Goal: Task Accomplishment & Management: Complete application form

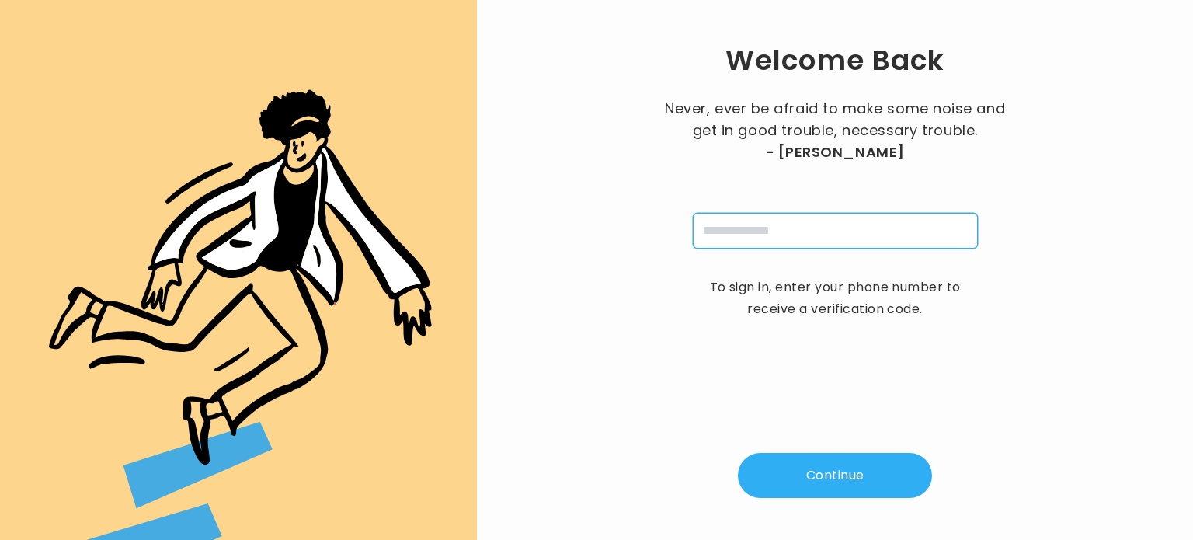
click at [774, 231] on input "tel" at bounding box center [835, 231] width 285 height 36
type input "**********"
click at [828, 475] on button "Continue" at bounding box center [835, 475] width 194 height 45
type input "*"
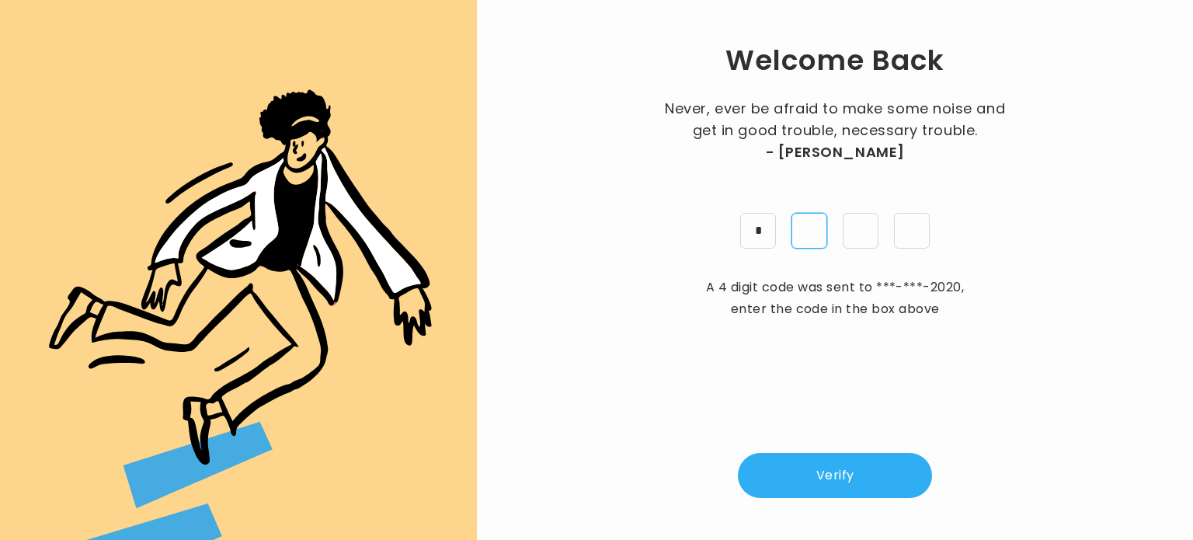
type input "*"
click at [847, 473] on button "Verify" at bounding box center [835, 475] width 194 height 45
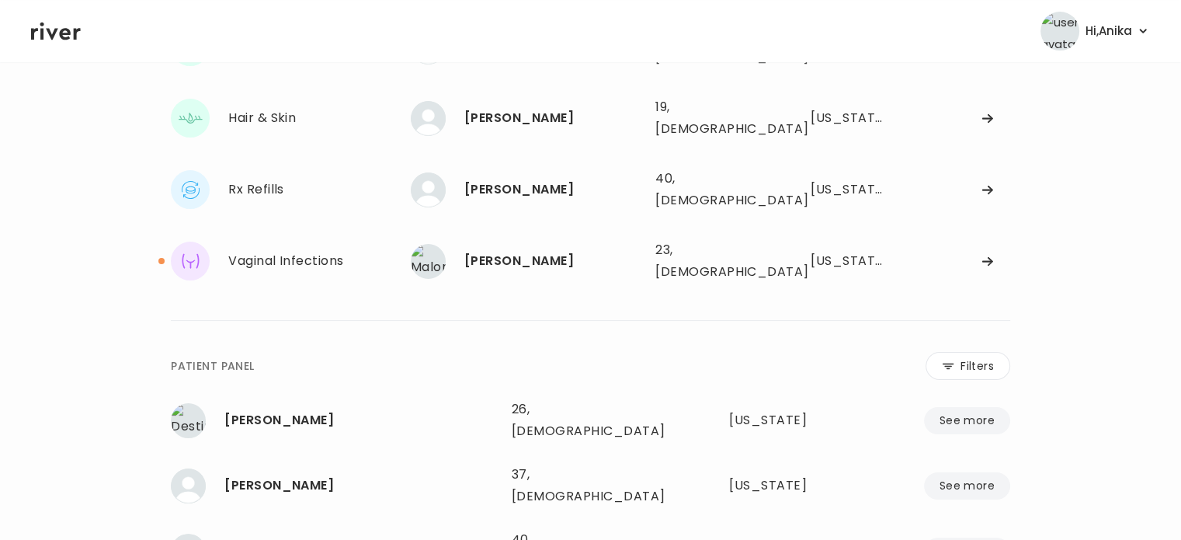
scroll to position [256, 0]
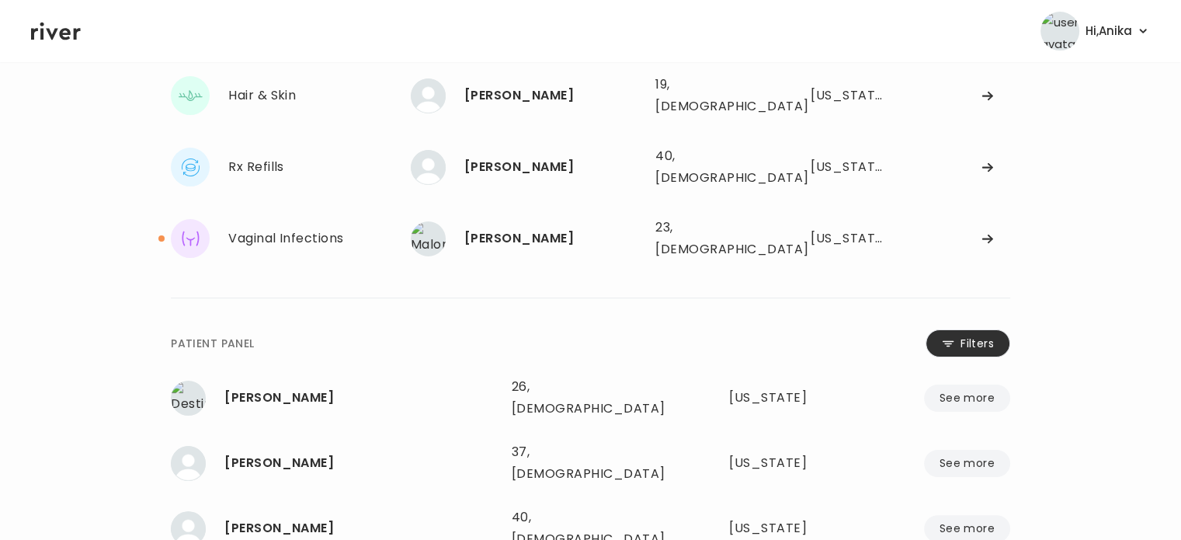
click at [977, 329] on button "Filters" at bounding box center [968, 343] width 85 height 28
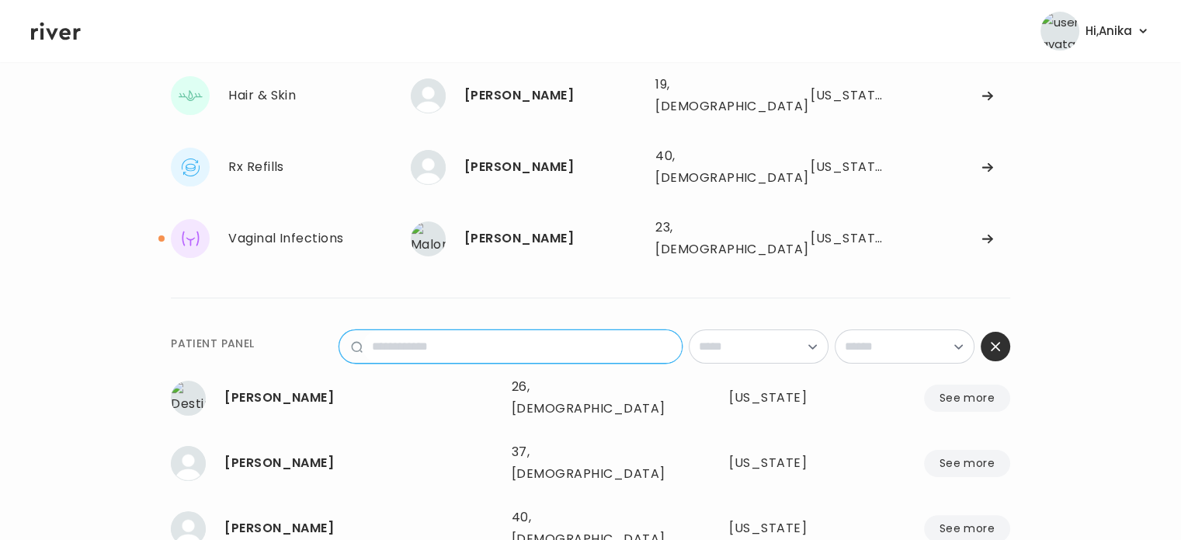
click at [506, 330] on input "name" at bounding box center [522, 346] width 319 height 33
paste input "**********"
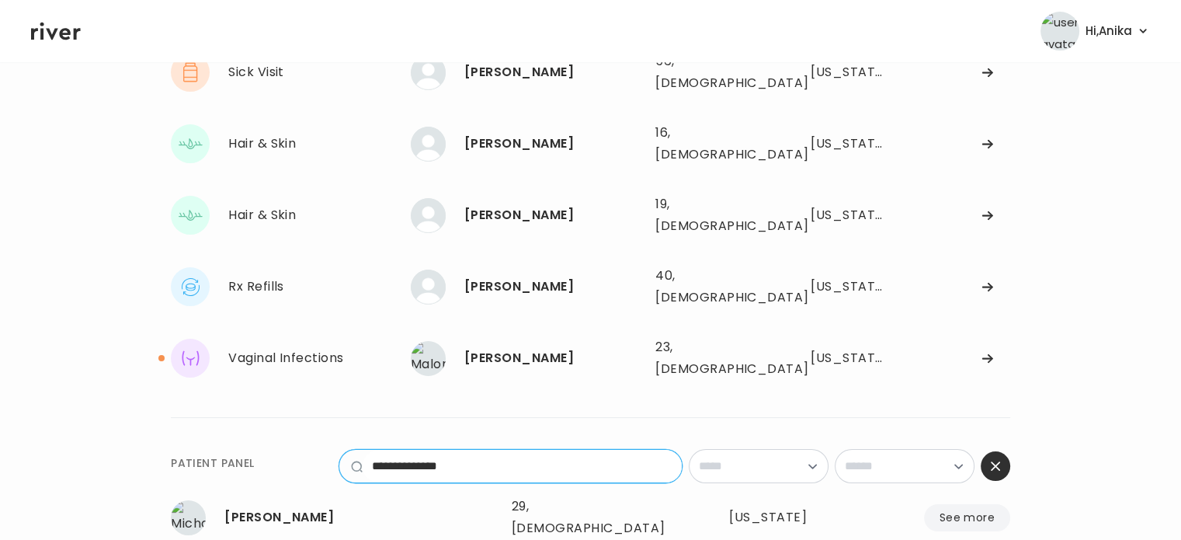
type input "**********"
click at [966, 504] on button "See more" at bounding box center [967, 517] width 86 height 27
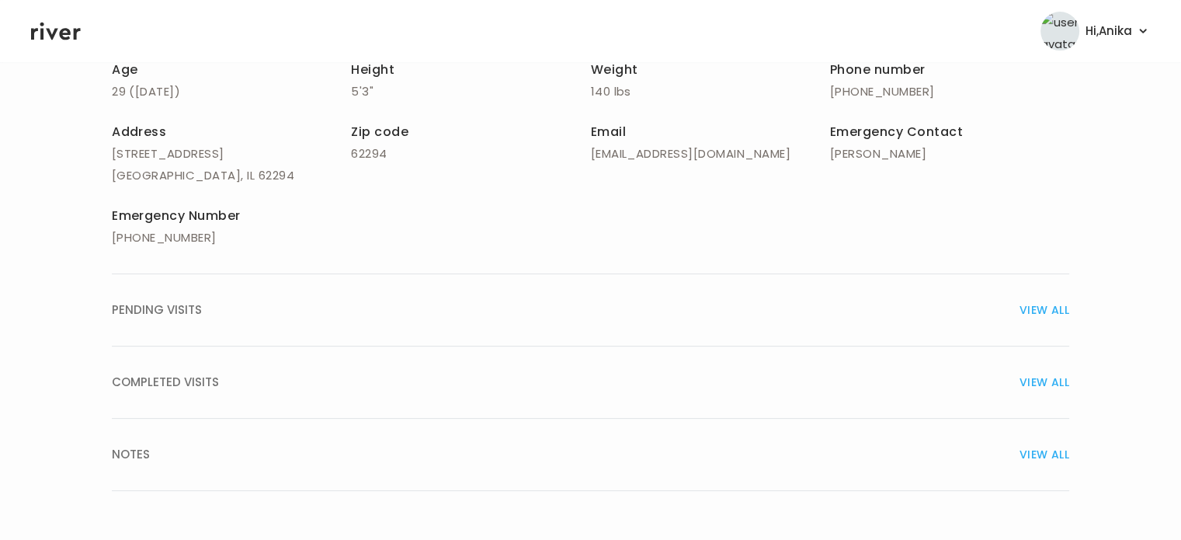
scroll to position [311, 0]
click at [1047, 381] on span "VIEW ALL" at bounding box center [1045, 380] width 50 height 22
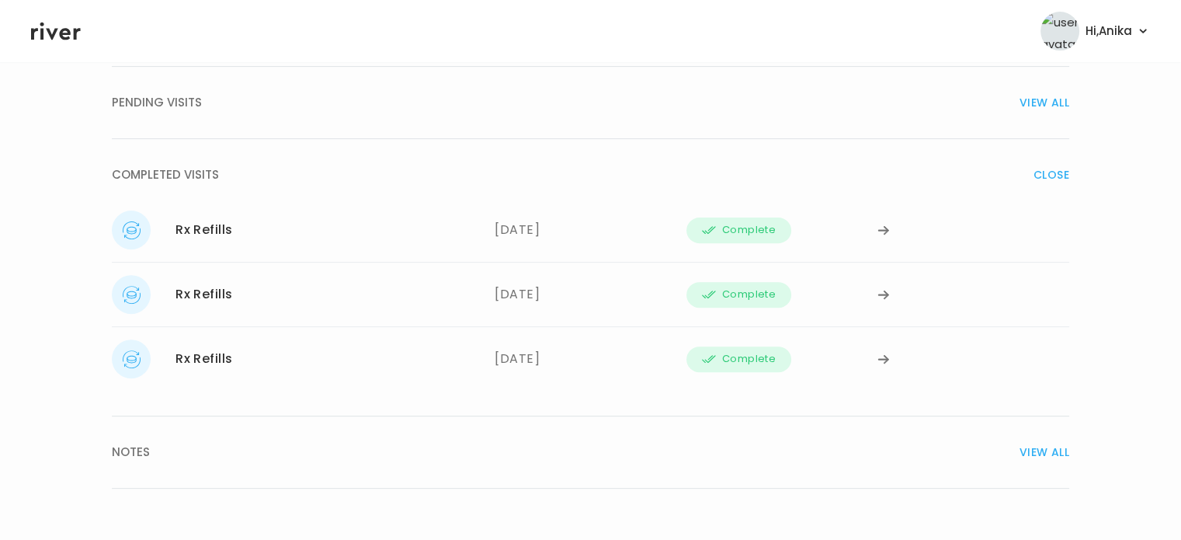
scroll to position [516, 0]
click at [565, 221] on div "10/01/2025" at bounding box center [591, 229] width 192 height 39
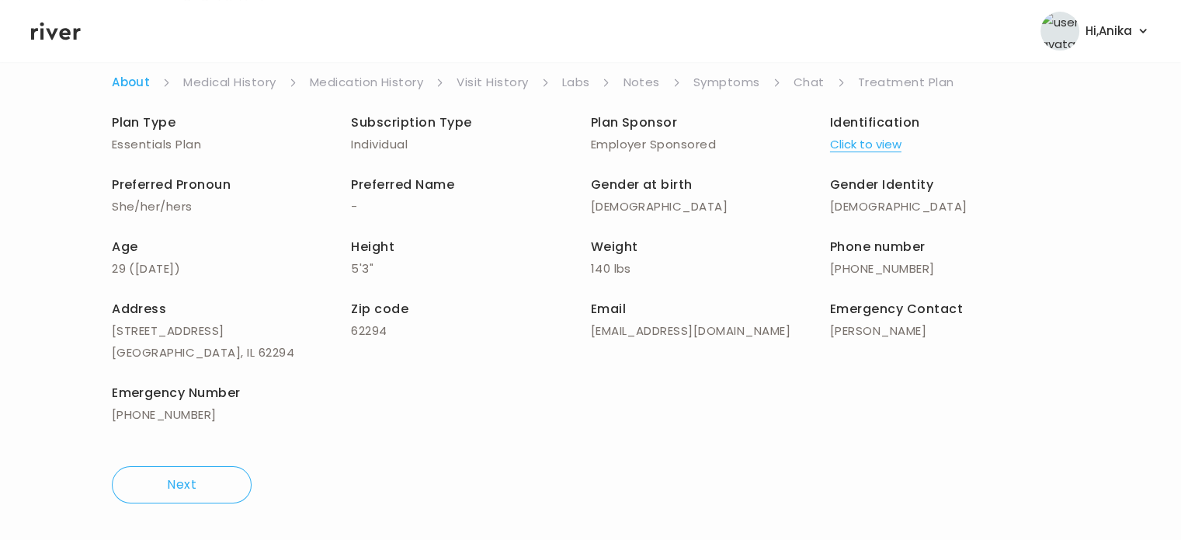
click at [388, 83] on link "Medication History" at bounding box center [367, 82] width 114 height 22
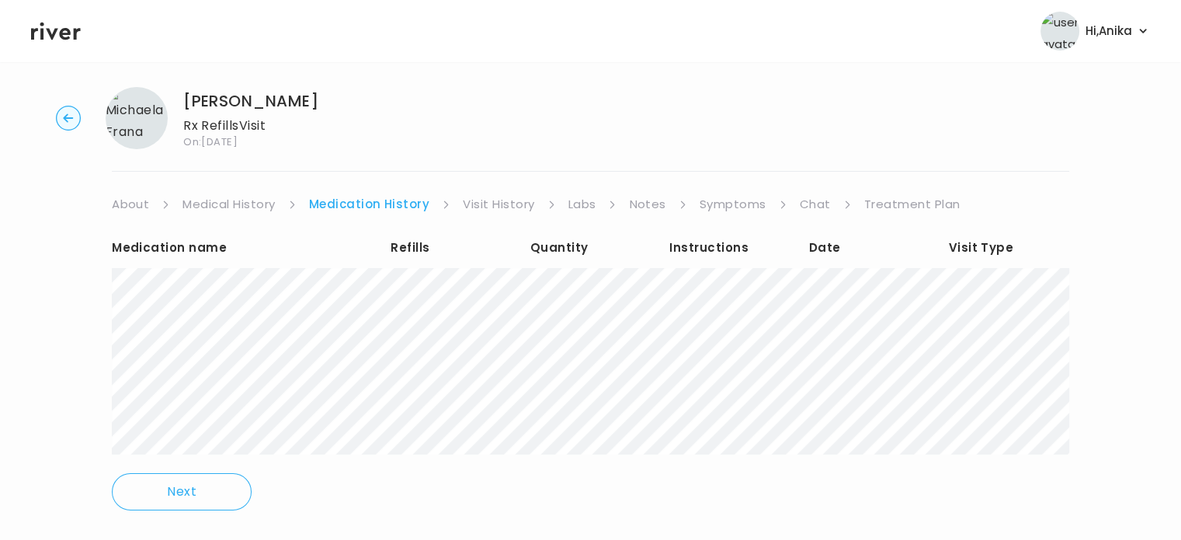
scroll to position [16, 0]
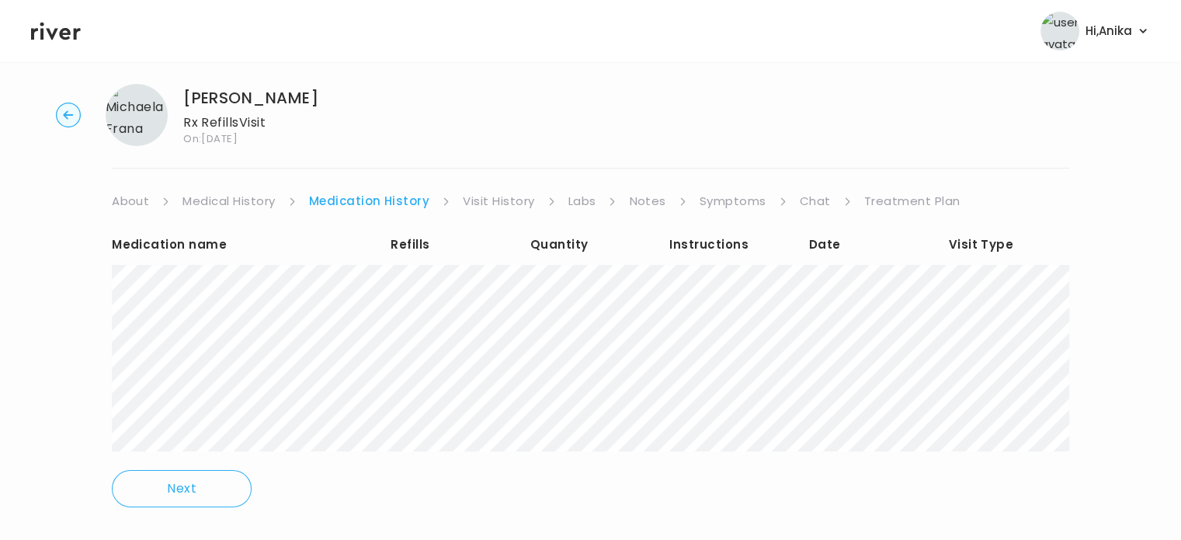
click at [725, 198] on link "Symptoms" at bounding box center [733, 201] width 67 height 22
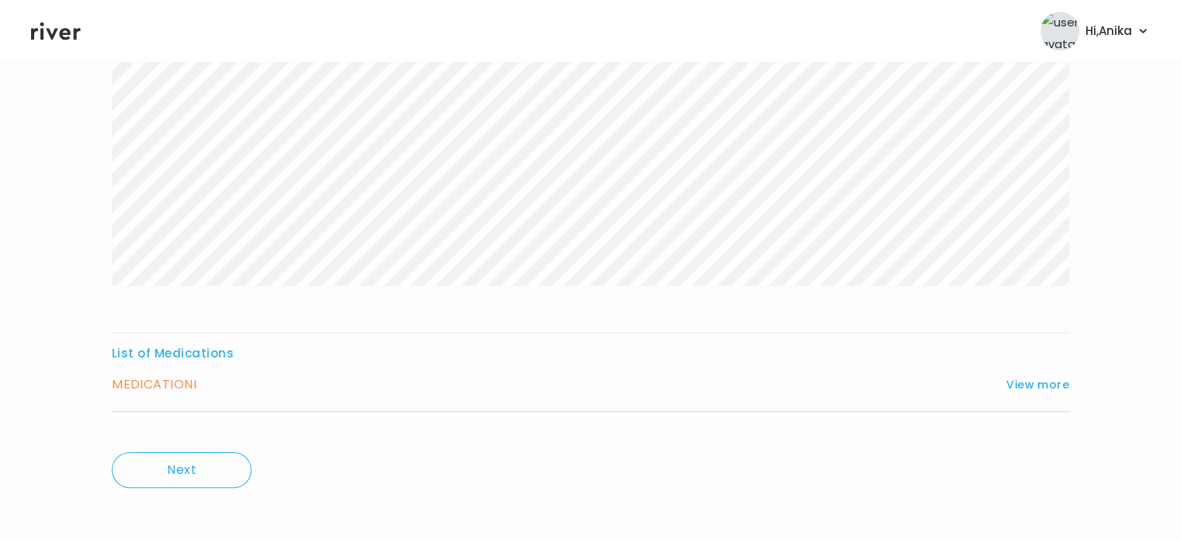
scroll to position [258, 0]
click at [1030, 374] on button "View more" at bounding box center [1037, 379] width 63 height 19
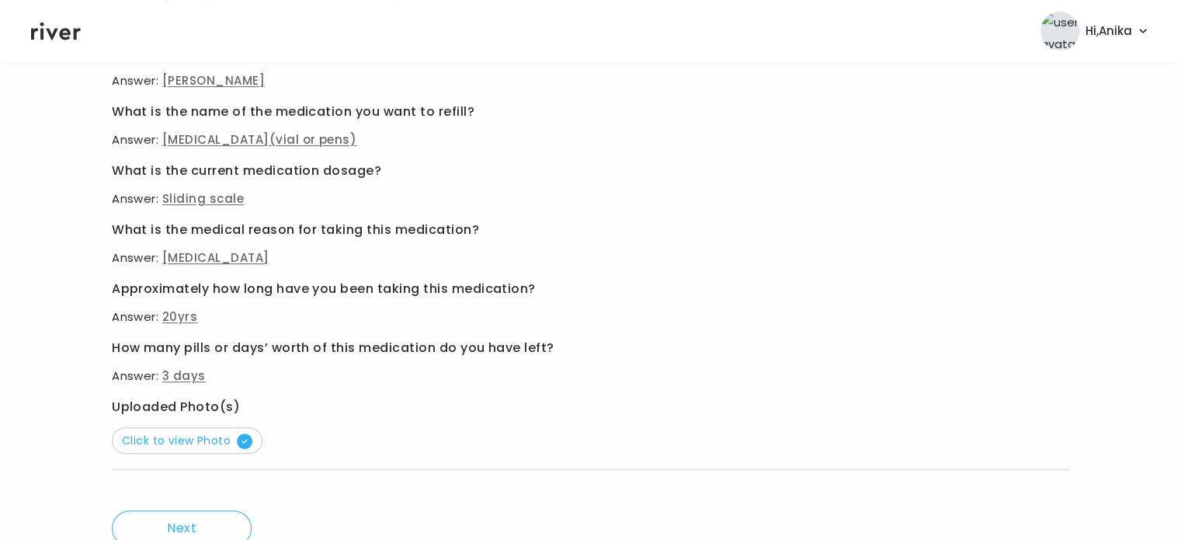
scroll to position [689, 0]
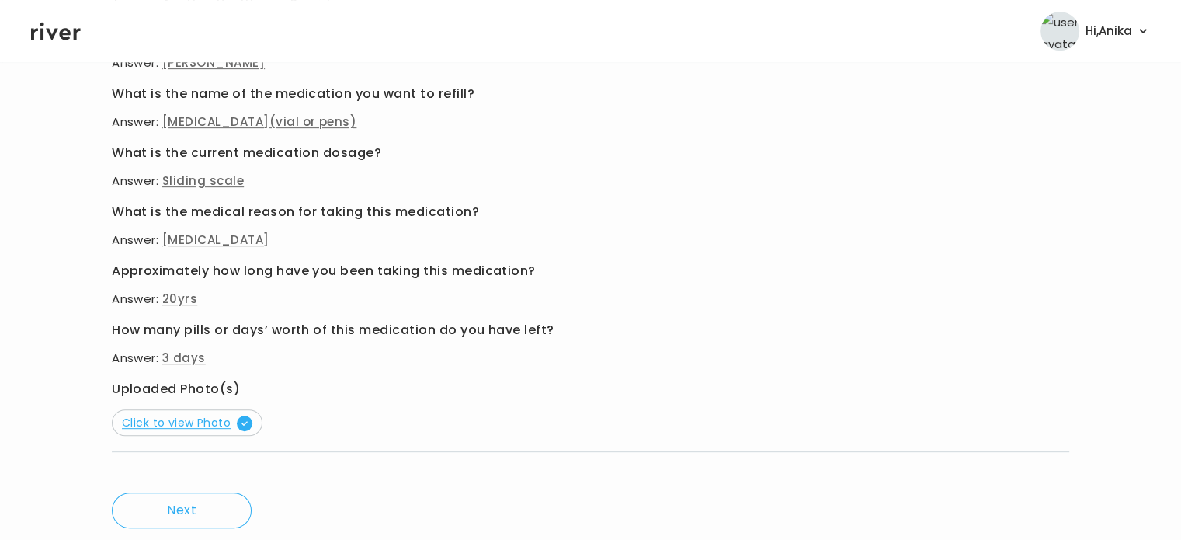
click at [193, 423] on span "Click to view Photo" at bounding box center [187, 423] width 130 height 16
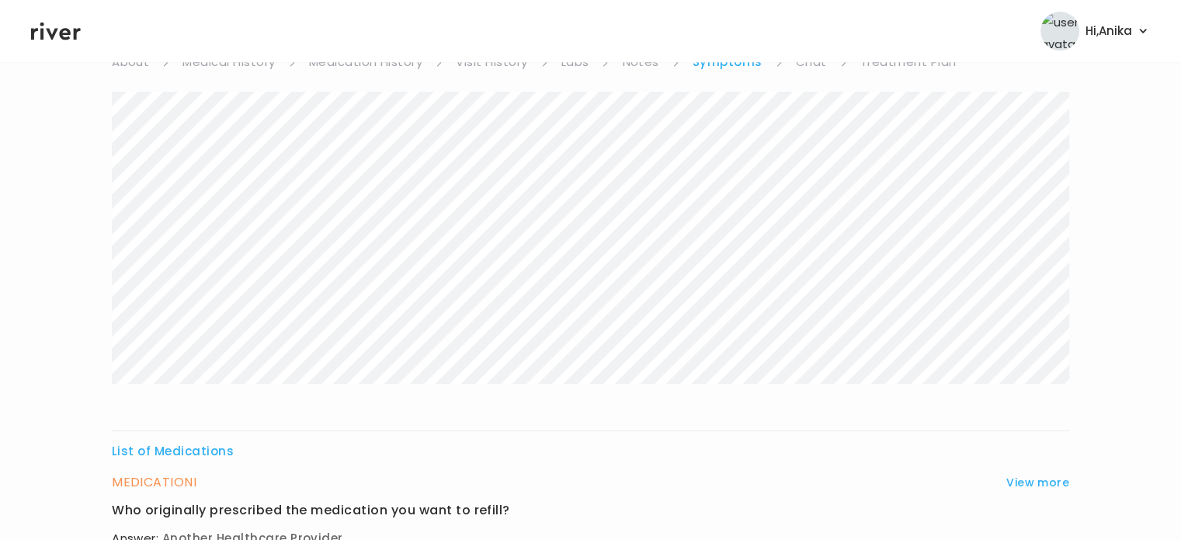
scroll to position [151, 0]
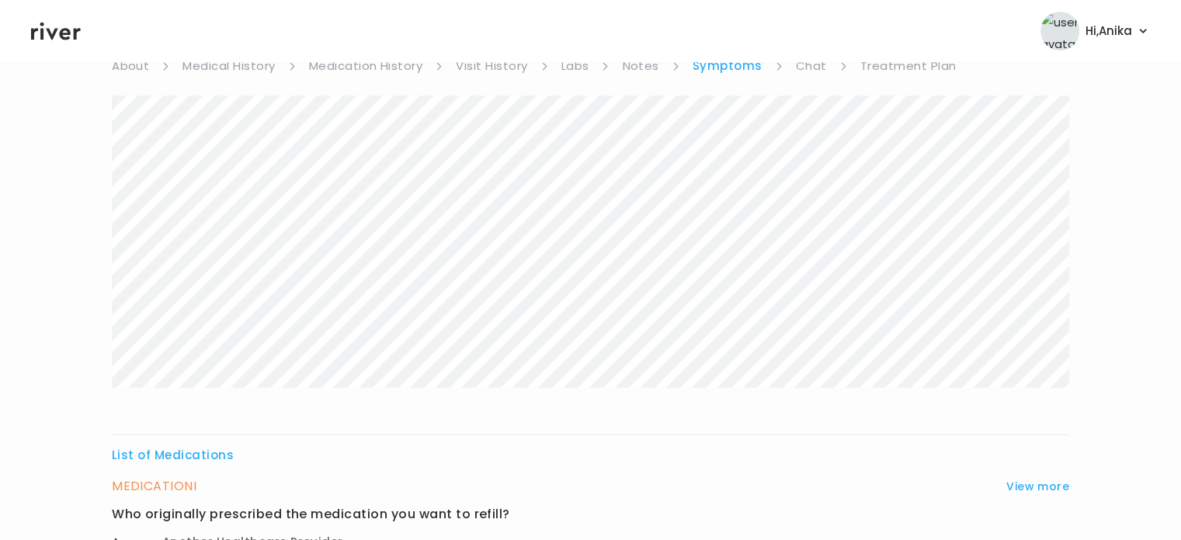
click at [53, 30] on icon at bounding box center [56, 30] width 50 height 23
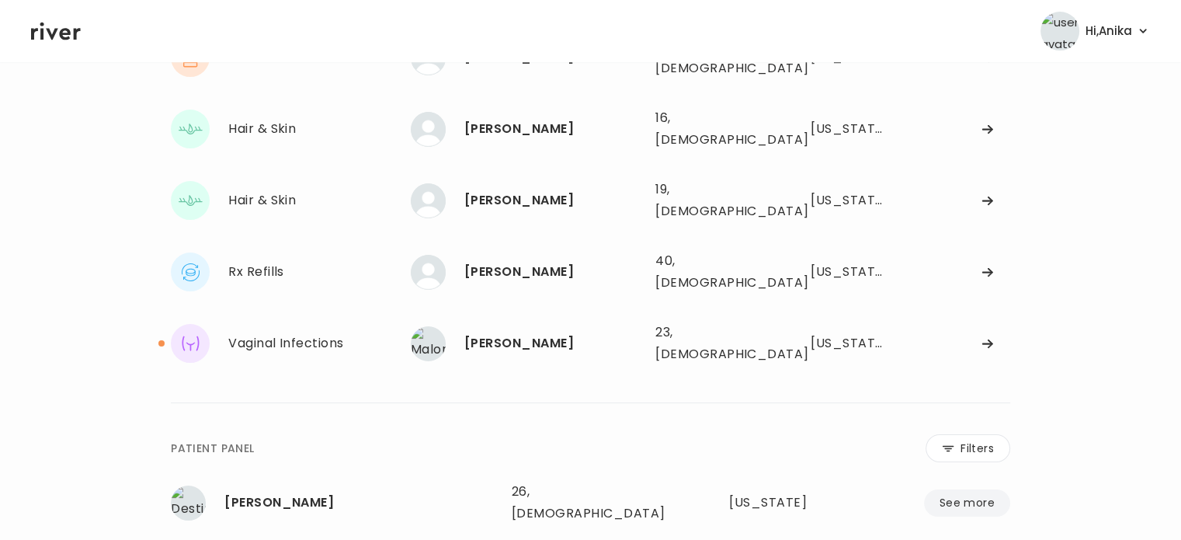
click at [31, 19] on link at bounding box center [56, 30] width 50 height 23
click at [506, 332] on div "[PERSON_NAME]" at bounding box center [553, 343] width 179 height 22
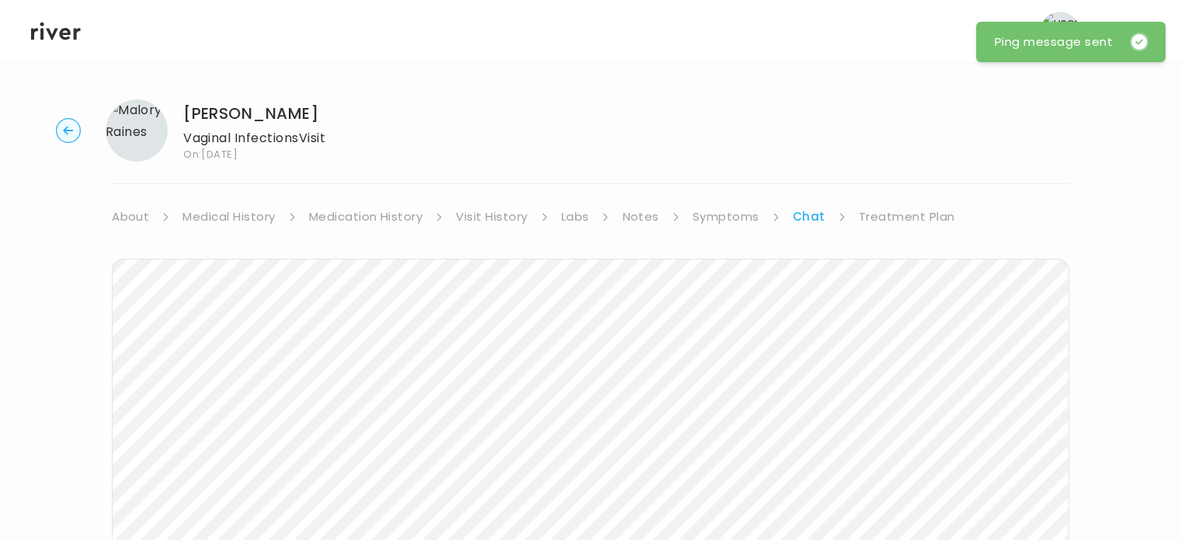
click at [62, 31] on icon at bounding box center [56, 32] width 50 height 18
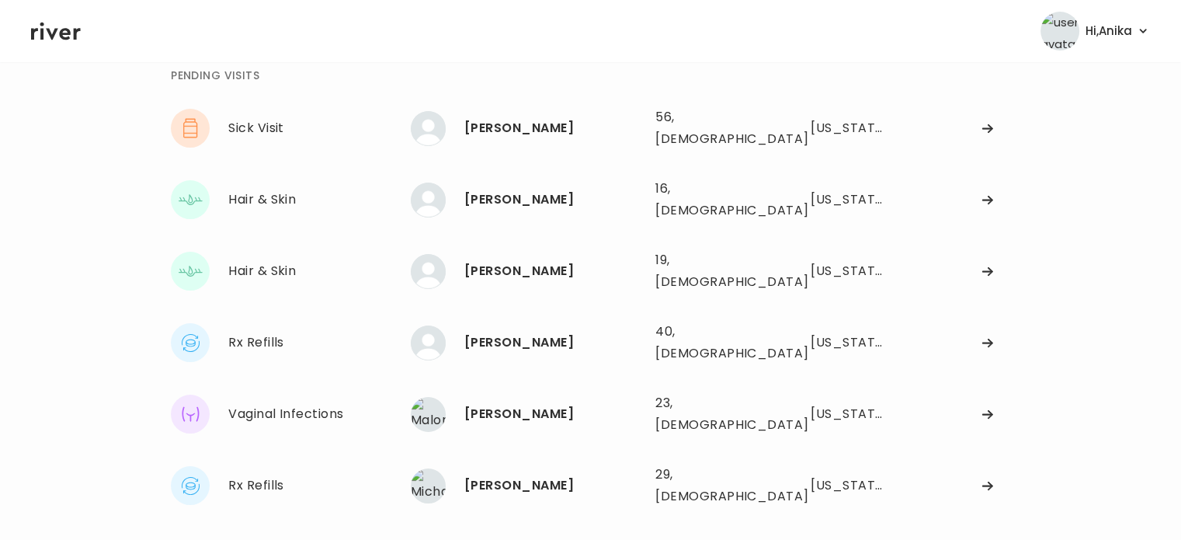
scroll to position [95, 0]
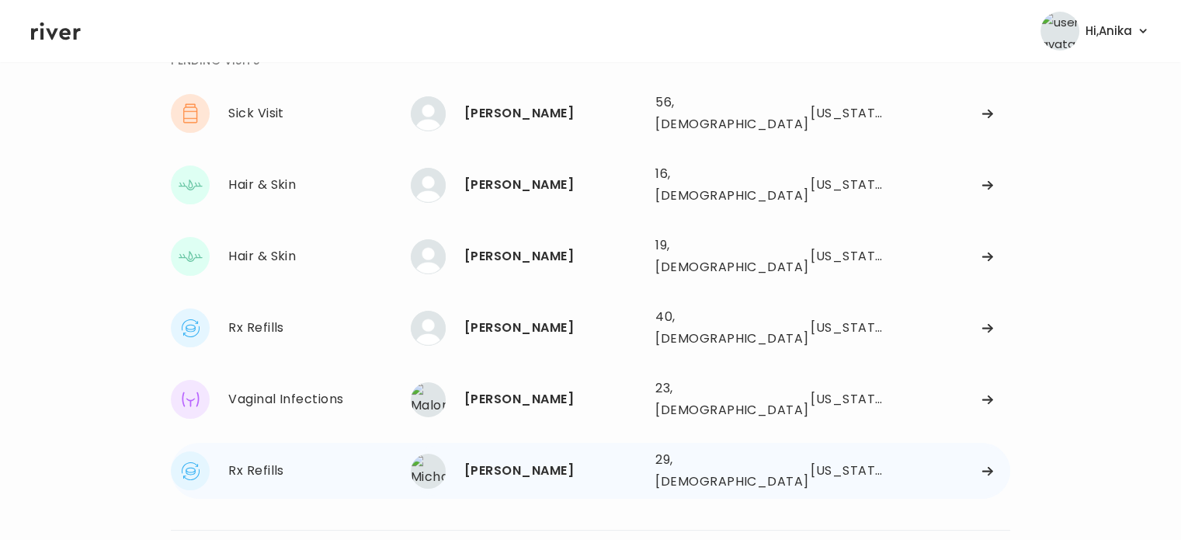
click at [528, 460] on div "Michaela Frana" at bounding box center [553, 471] width 179 height 22
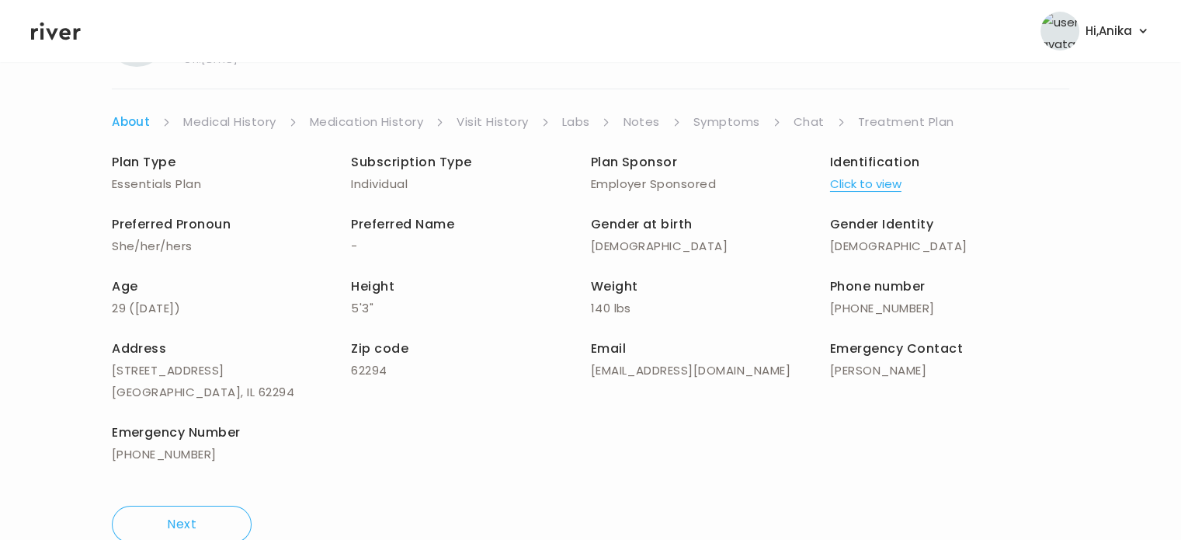
click at [808, 125] on link "Chat" at bounding box center [809, 122] width 31 height 22
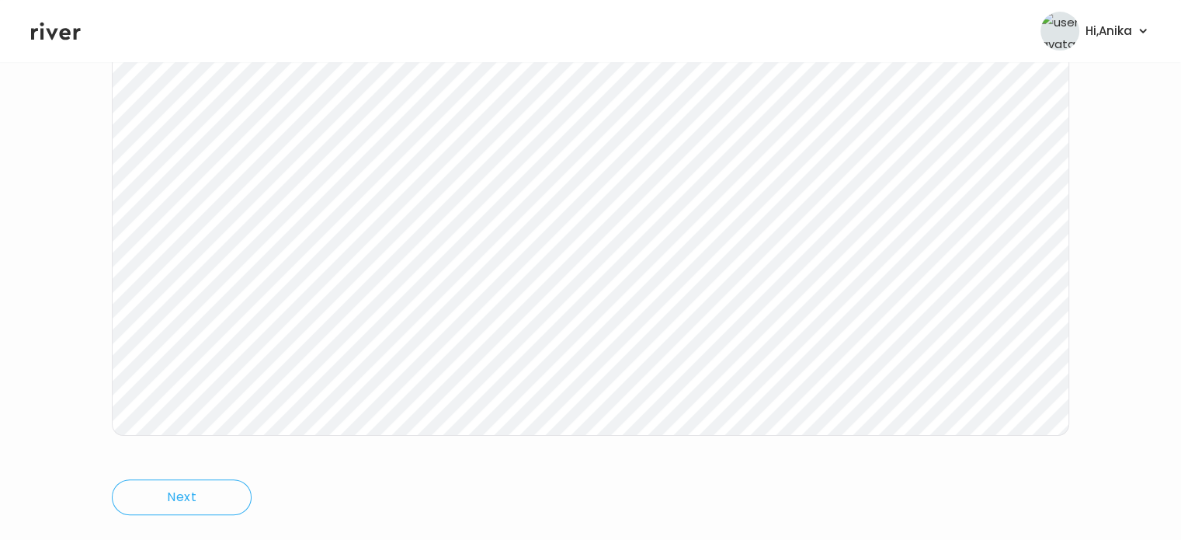
scroll to position [290, 0]
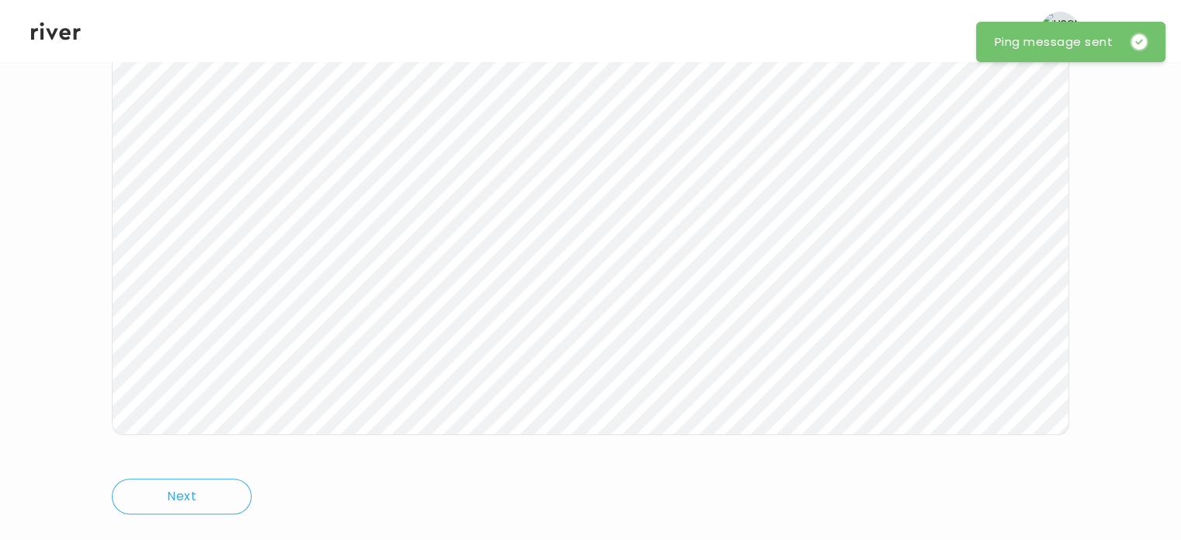
click at [54, 31] on icon at bounding box center [56, 32] width 50 height 18
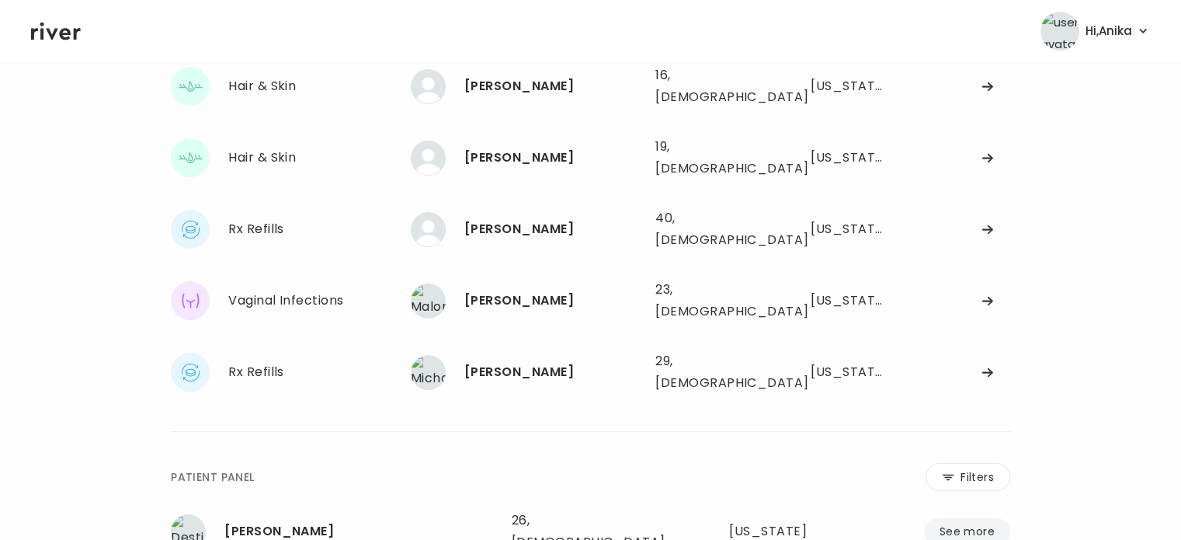
scroll to position [144, 0]
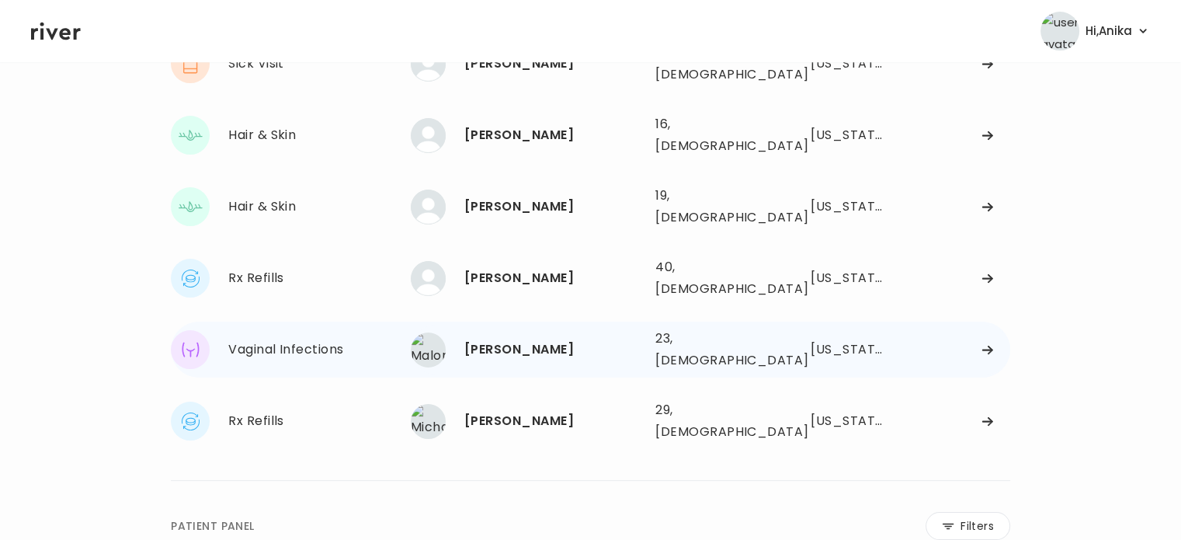
click at [513, 339] on div "[PERSON_NAME]" at bounding box center [553, 350] width 179 height 22
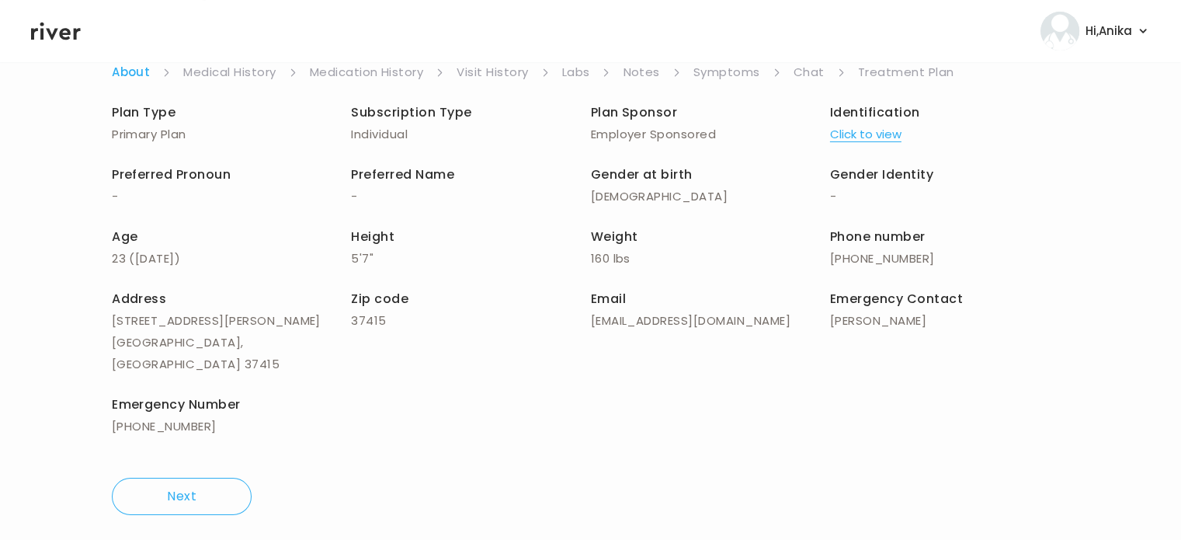
scroll to position [134, 0]
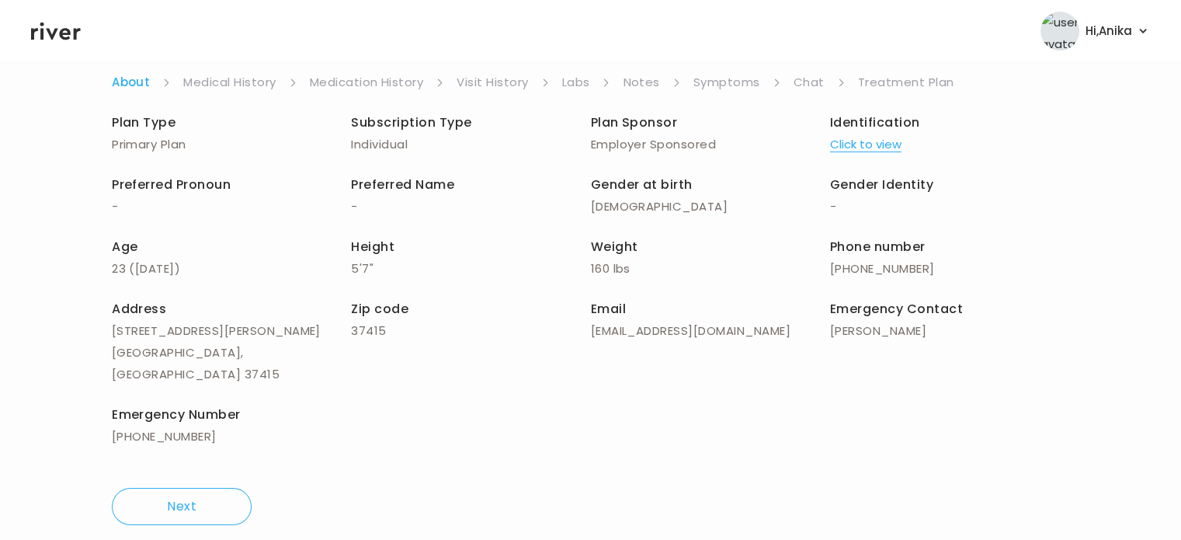
click at [806, 77] on link "Chat" at bounding box center [809, 82] width 31 height 22
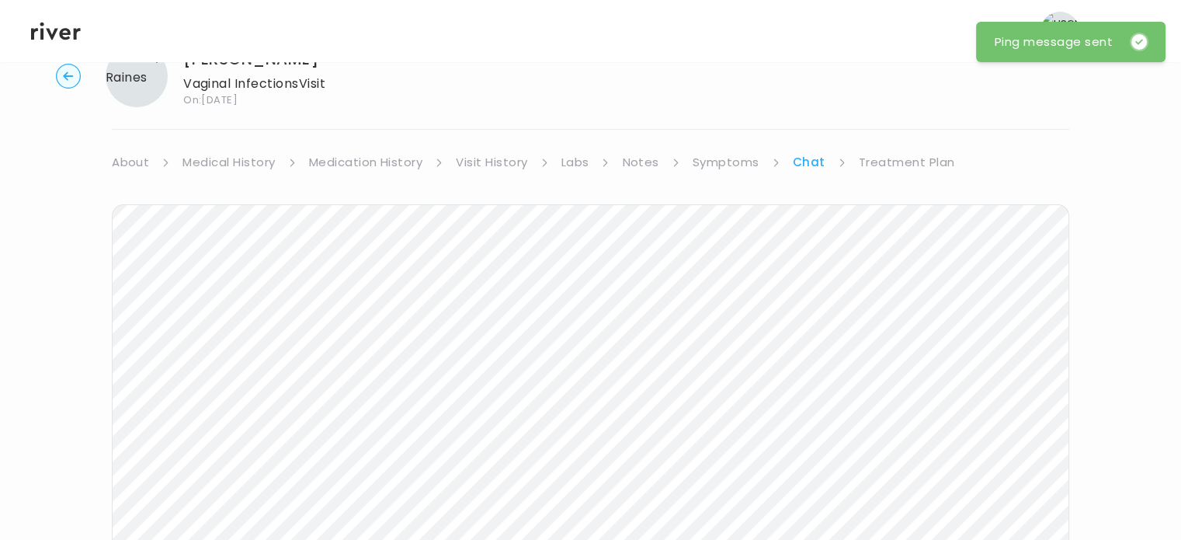
scroll to position [54, 0]
click at [62, 38] on icon at bounding box center [56, 32] width 50 height 18
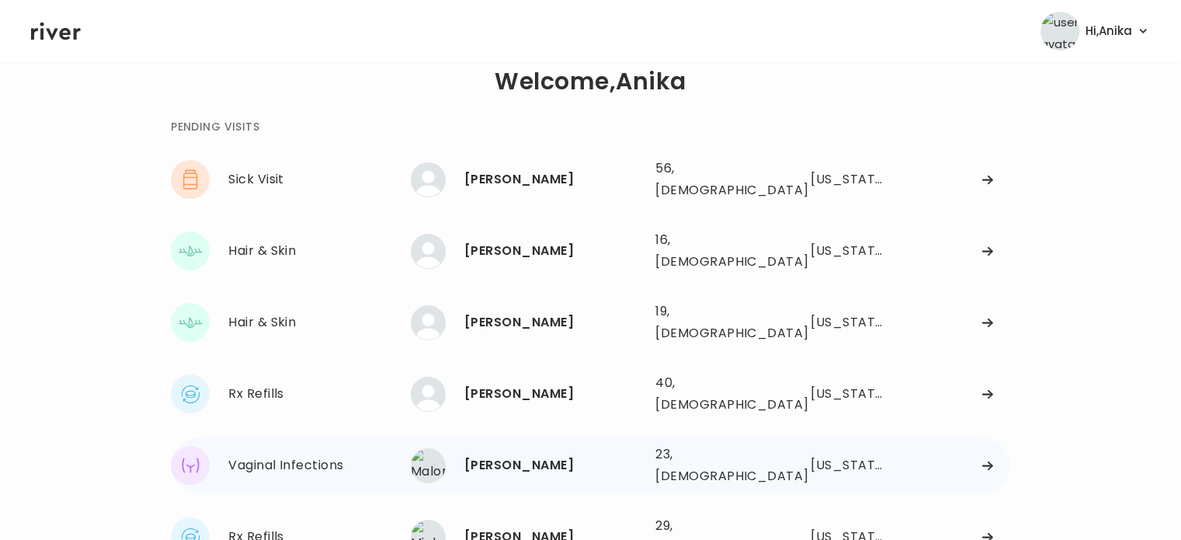
scroll to position [28, 0]
click at [528, 384] on div "[PERSON_NAME]" at bounding box center [553, 395] width 179 height 22
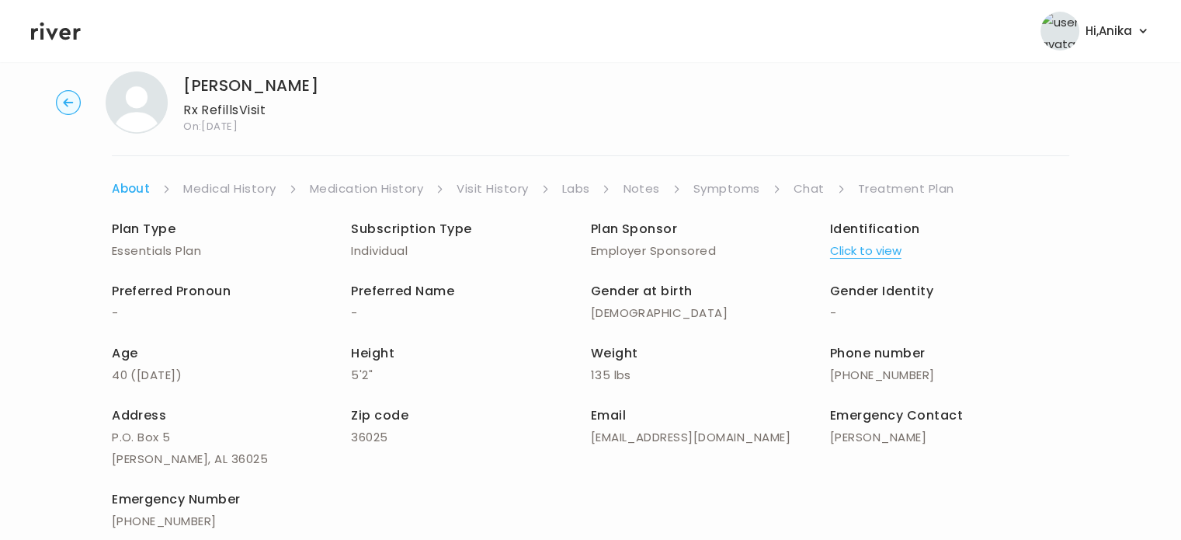
click at [863, 250] on button "Click to view" at bounding box center [865, 251] width 71 height 22
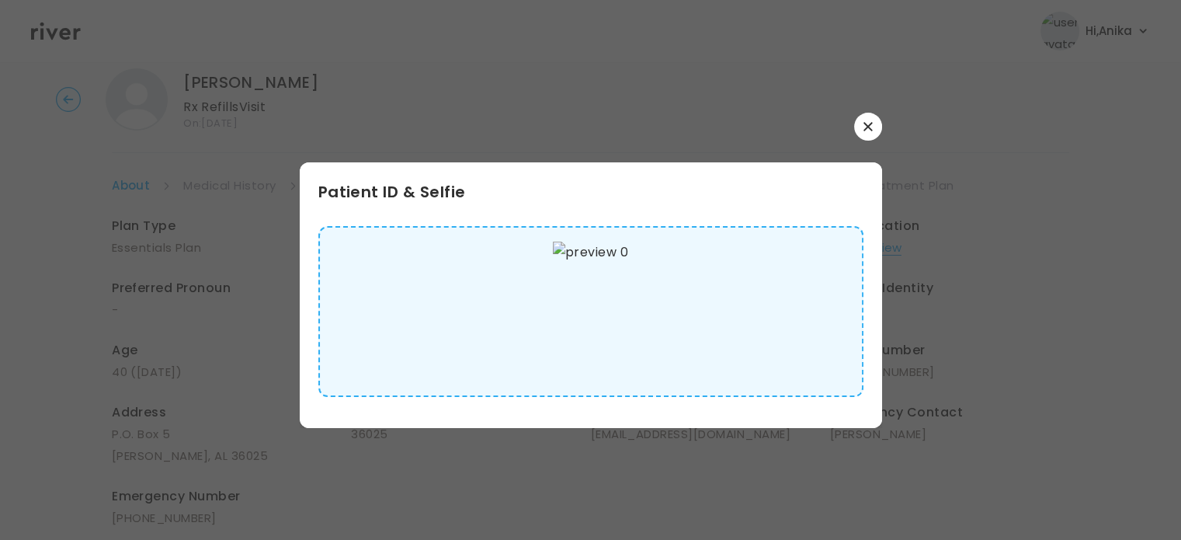
scroll to position [51, 0]
click at [867, 134] on button "button" at bounding box center [868, 127] width 28 height 28
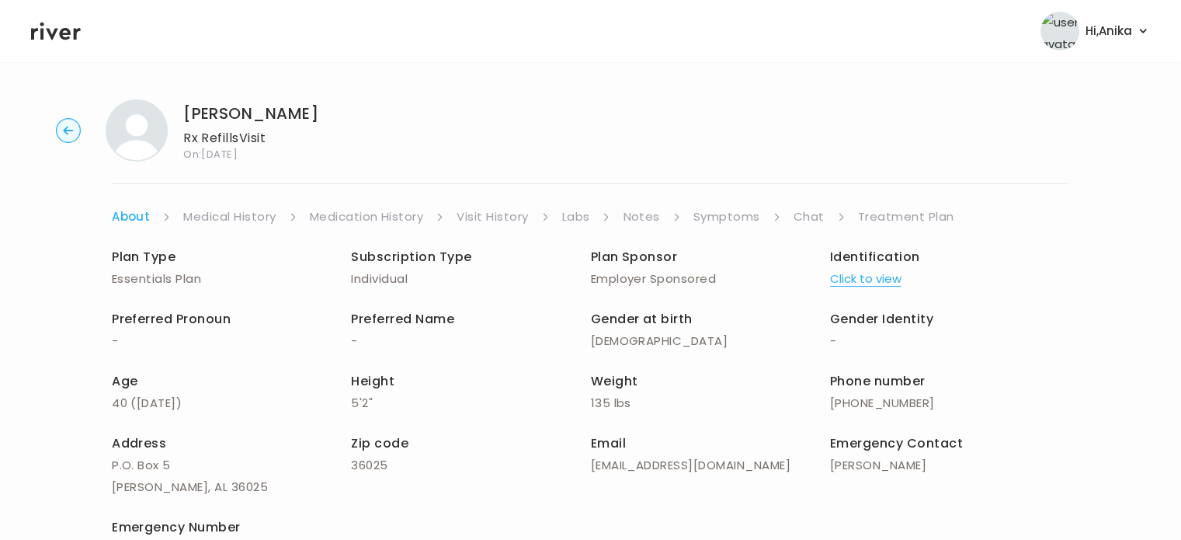
scroll to position [0, 0]
click at [237, 214] on link "Medical History" at bounding box center [229, 217] width 92 height 22
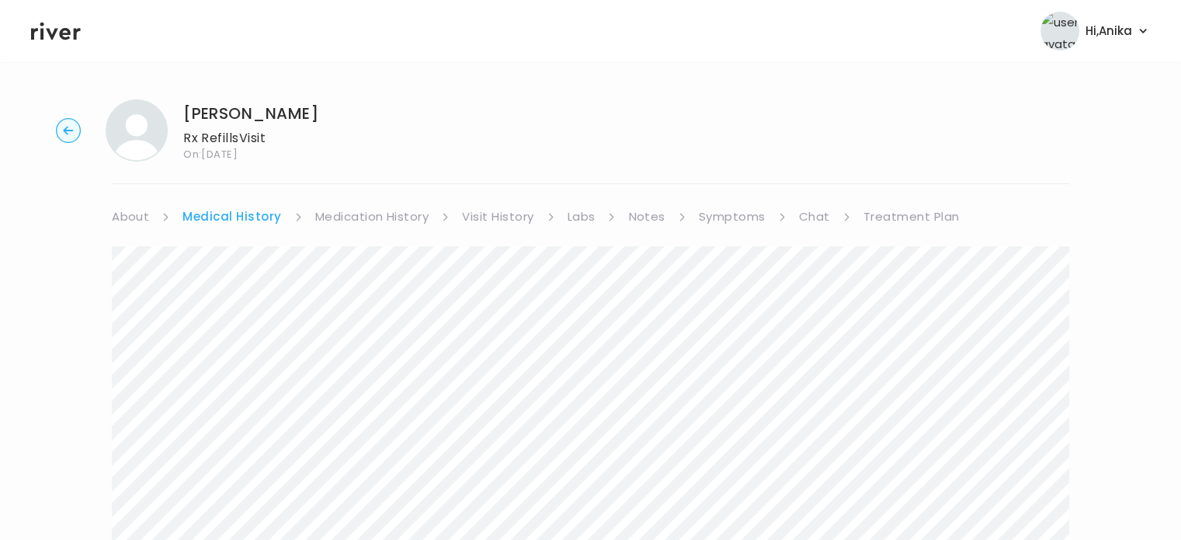
click at [376, 217] on link "Medication History" at bounding box center [372, 217] width 114 height 22
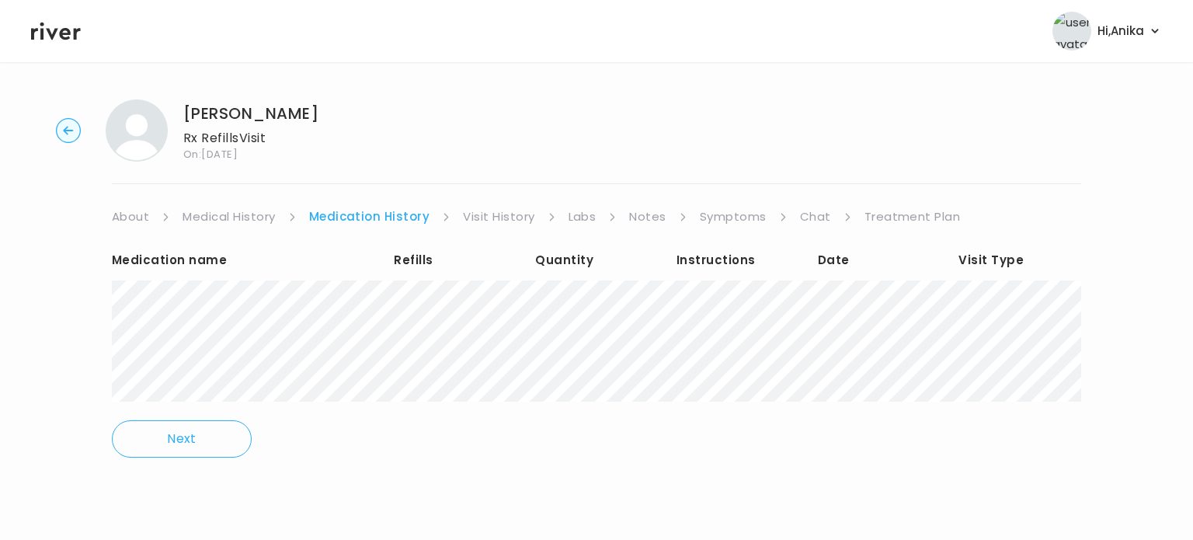
click at [502, 215] on link "Visit History" at bounding box center [498, 217] width 71 height 22
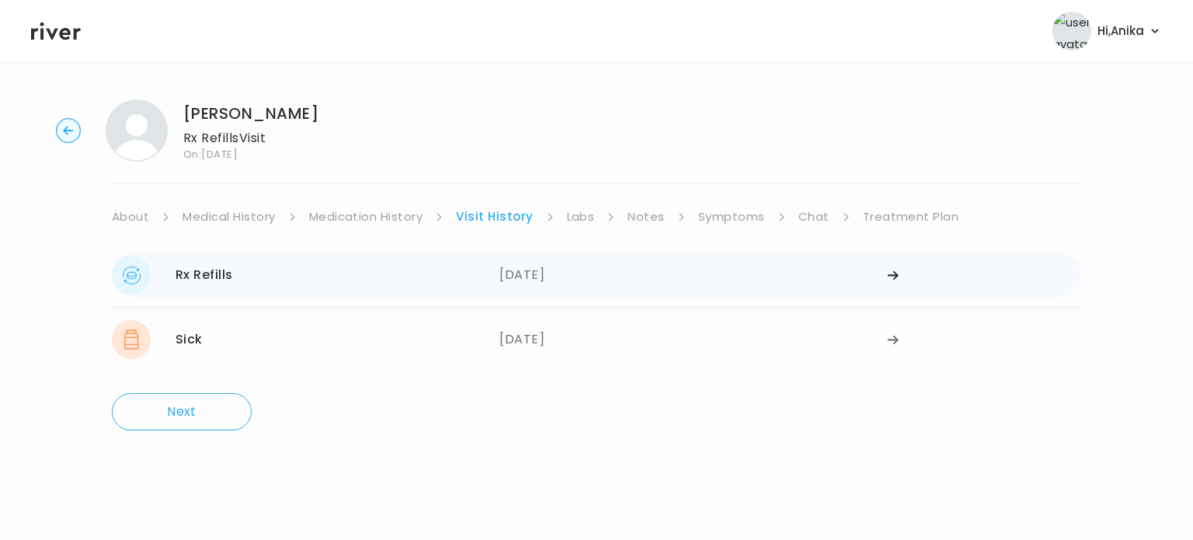
click at [532, 273] on div "08/01/2025" at bounding box center [693, 275] width 388 height 39
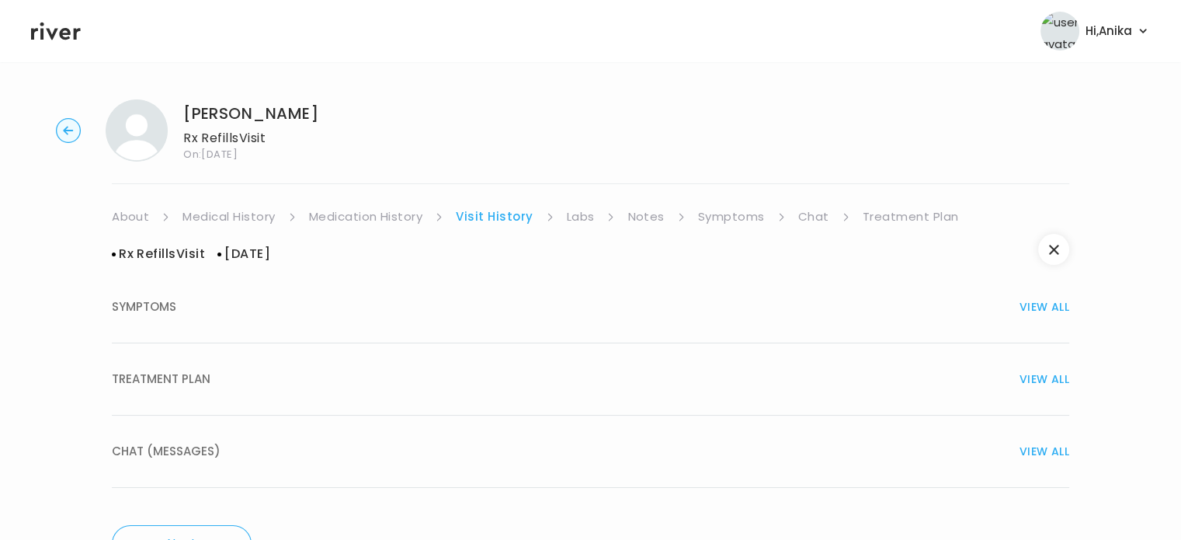
click at [540, 371] on div "TREATMENT PLAN VIEW ALL" at bounding box center [591, 379] width 958 height 22
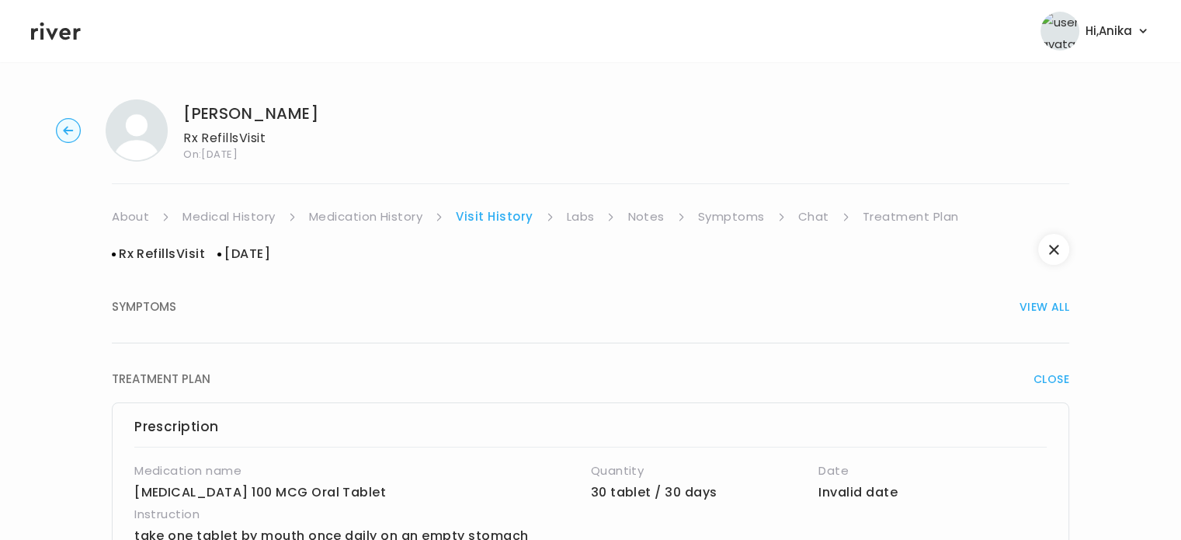
click at [582, 217] on link "Labs" at bounding box center [581, 217] width 28 height 22
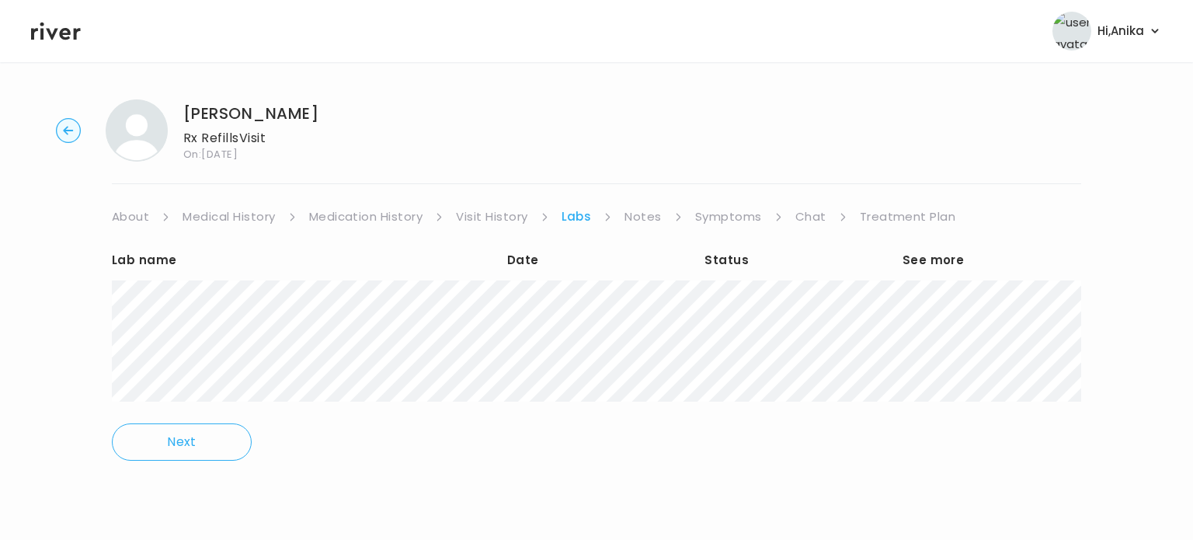
click at [398, 214] on link "Medication History" at bounding box center [366, 217] width 114 height 22
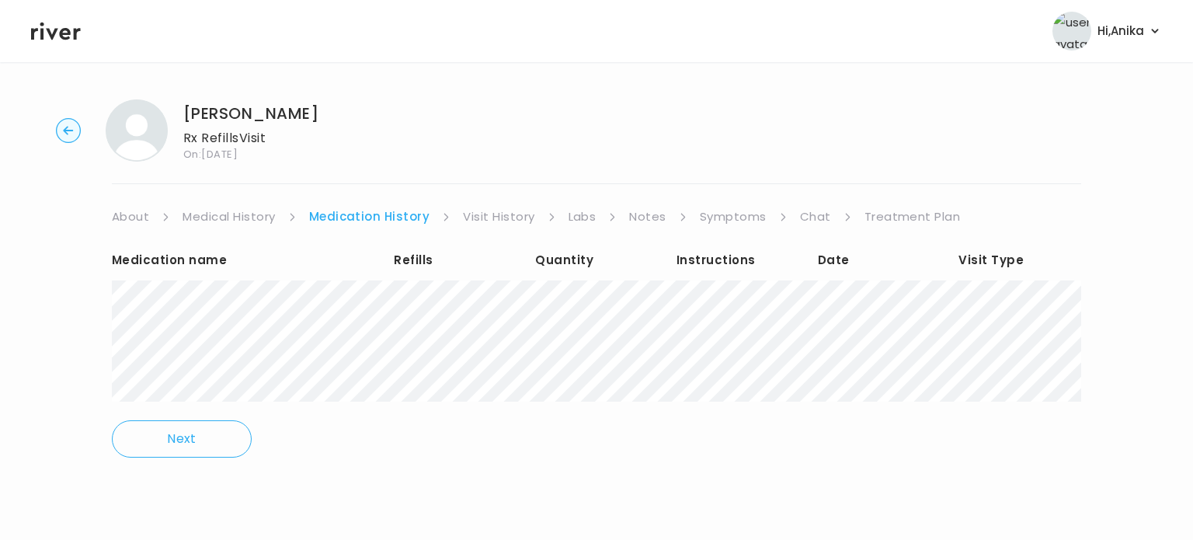
click at [488, 212] on link "Visit History" at bounding box center [498, 217] width 71 height 22
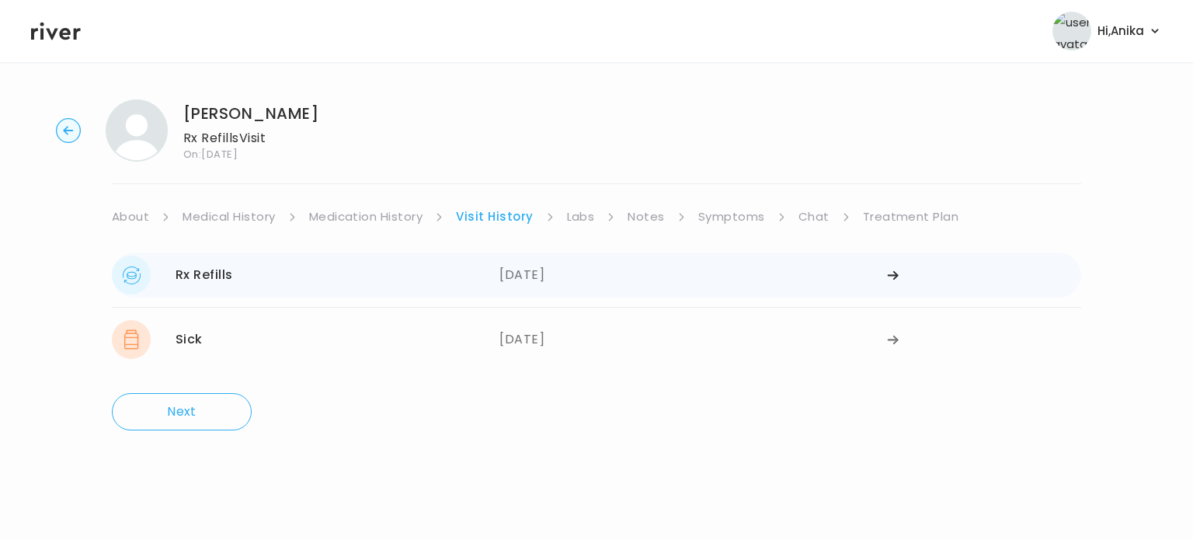
click at [525, 254] on div "Rx Refills 08/01/2025 08/01/2025" at bounding box center [596, 274] width 969 height 45
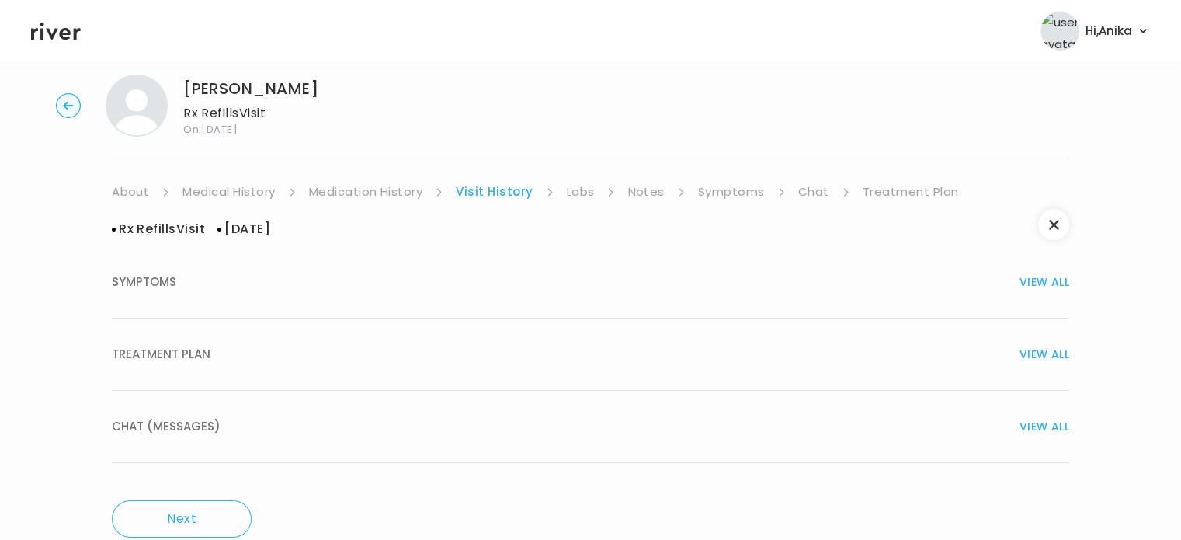
click at [523, 346] on div "TREATMENT PLAN VIEW ALL" at bounding box center [591, 354] width 958 height 22
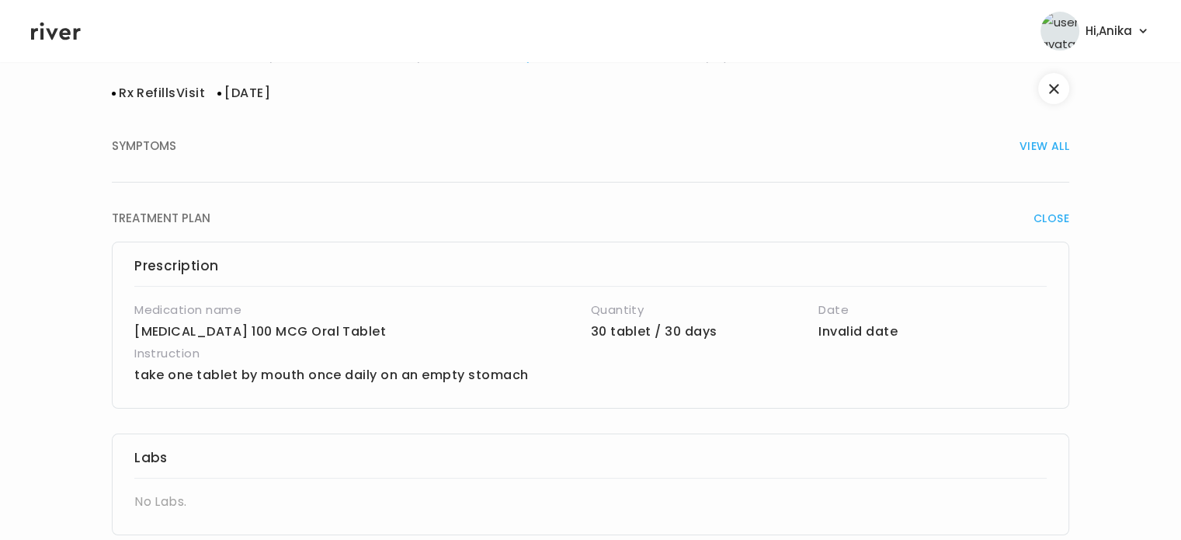
scroll to position [105, 0]
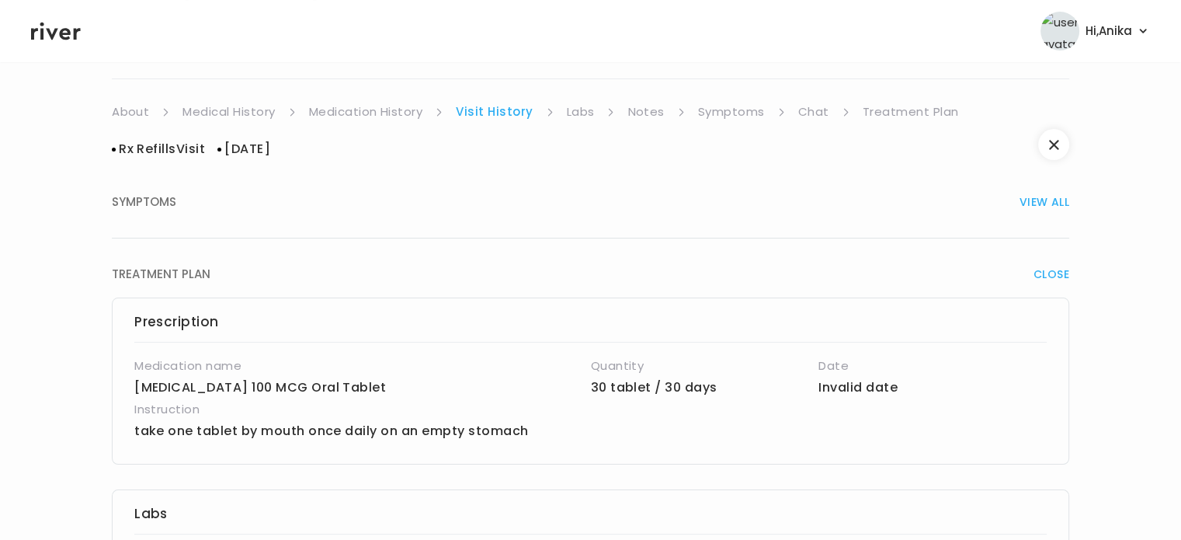
click at [412, 122] on link "Medication History" at bounding box center [366, 112] width 114 height 22
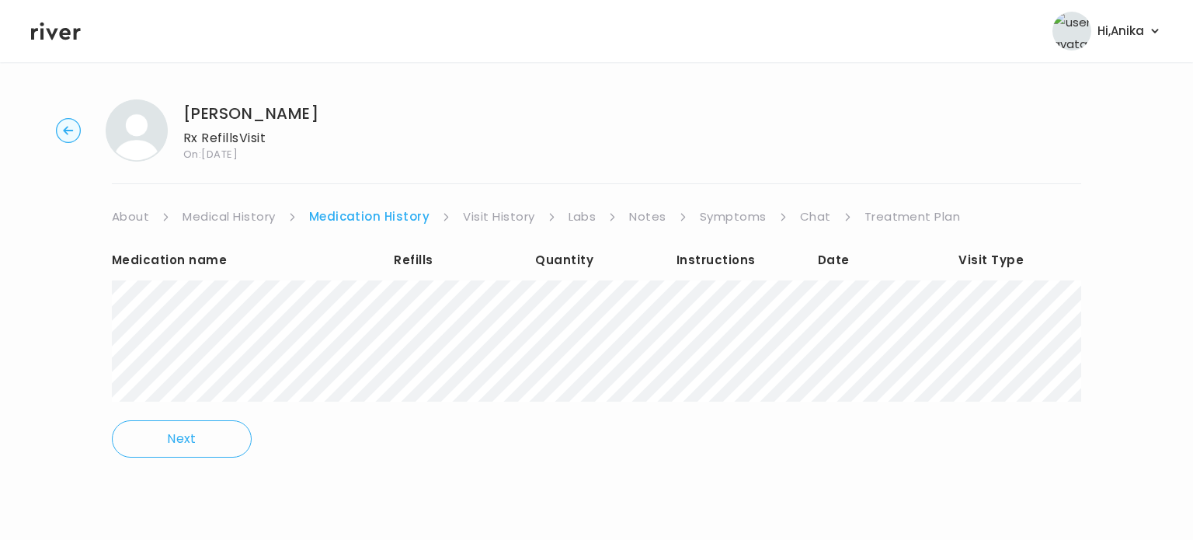
click at [486, 209] on link "Visit History" at bounding box center [498, 217] width 71 height 22
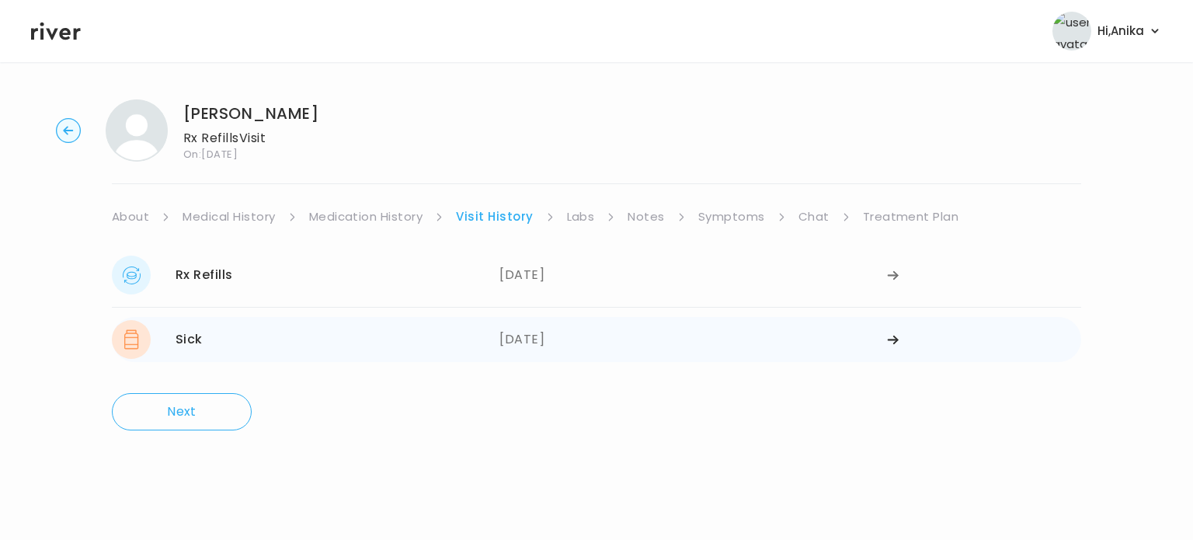
click at [509, 330] on div "06/09/2025" at bounding box center [693, 339] width 388 height 39
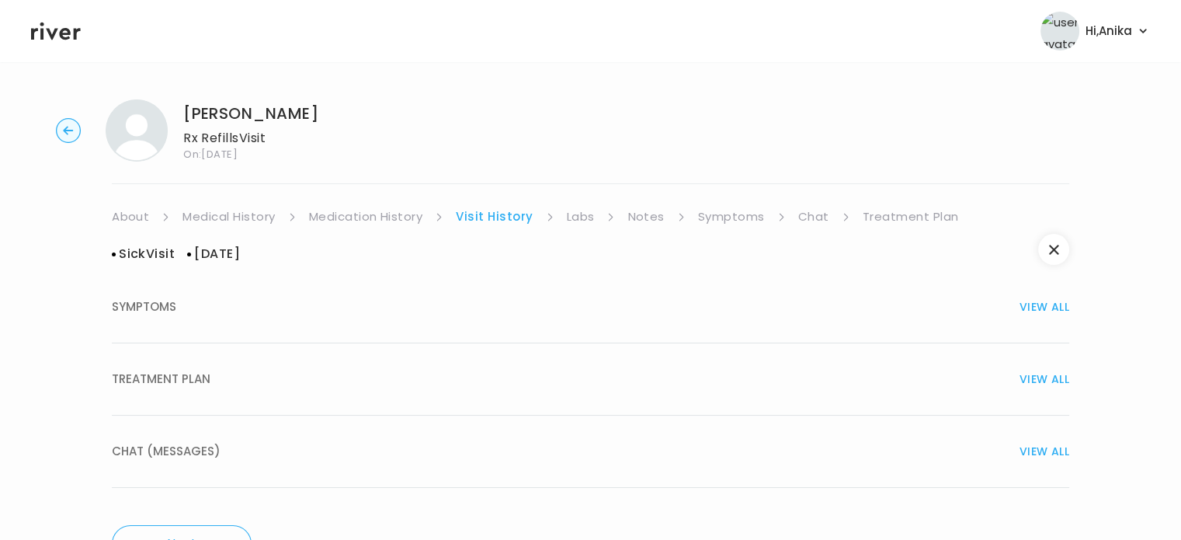
click at [508, 373] on div "TREATMENT PLAN VIEW ALL" at bounding box center [591, 379] width 958 height 22
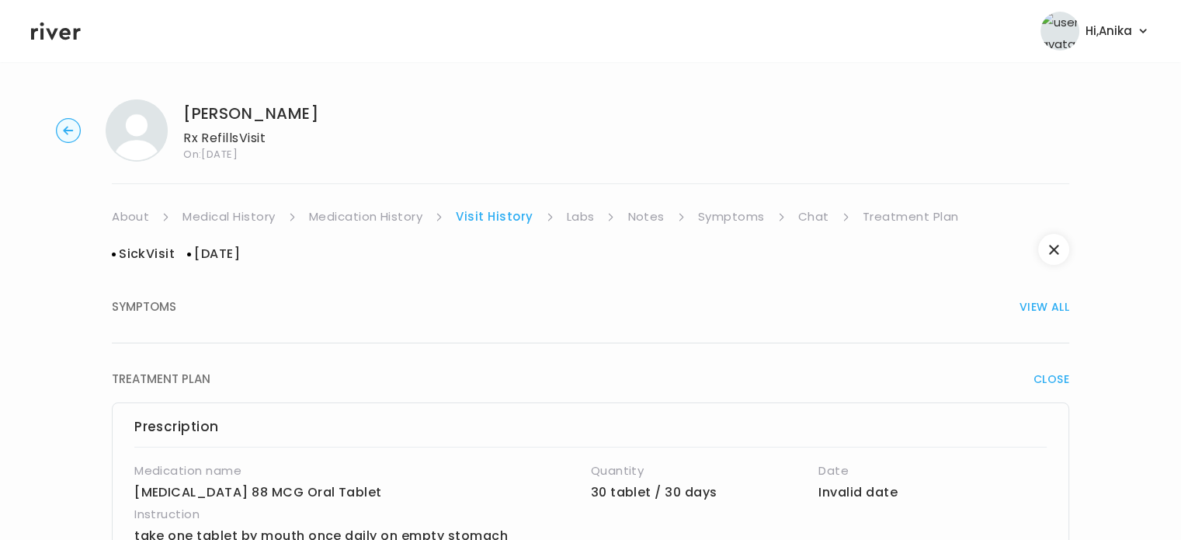
click at [706, 210] on link "Symptoms" at bounding box center [731, 217] width 67 height 22
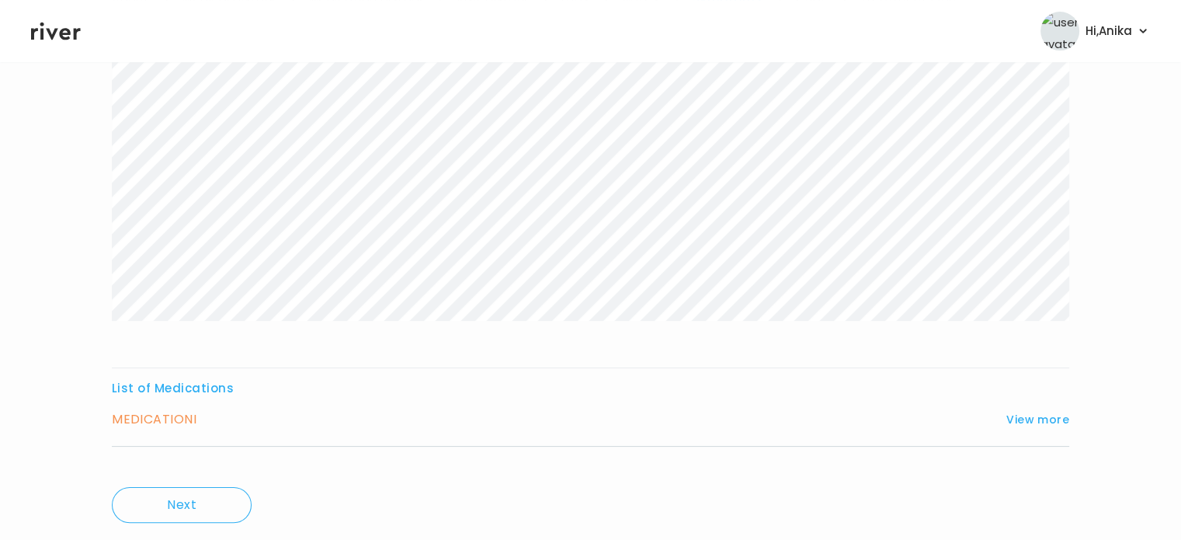
scroll to position [258, 0]
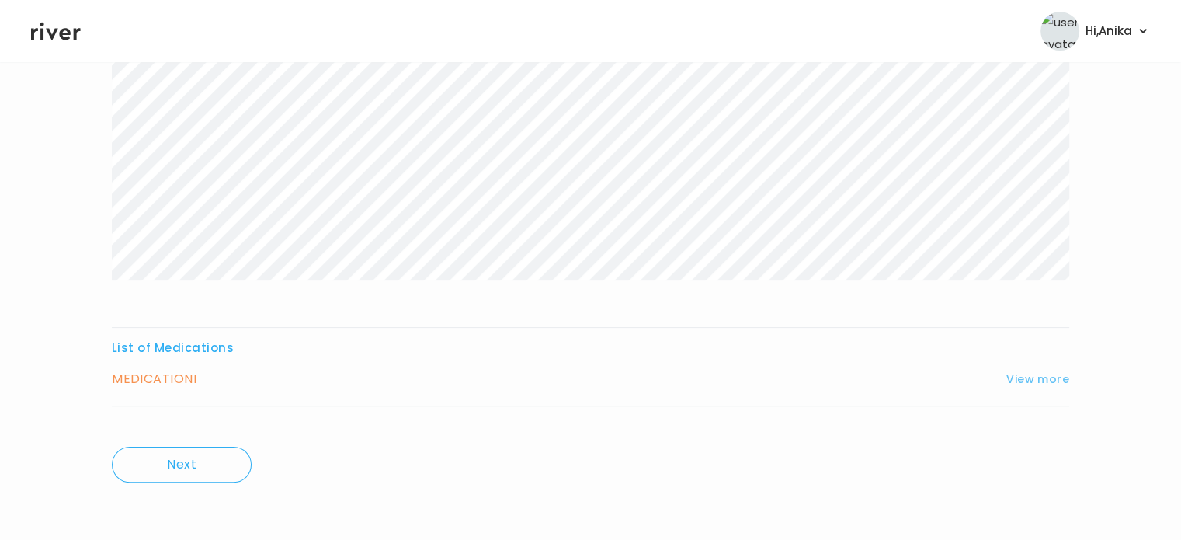
click at [1028, 380] on button "View more" at bounding box center [1037, 379] width 63 height 19
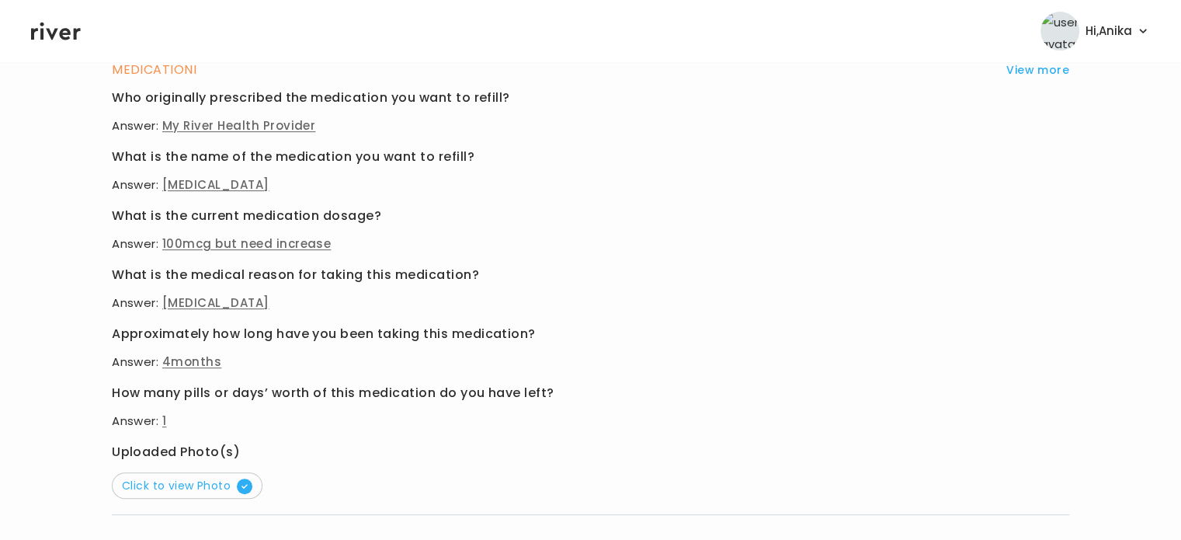
scroll to position [575, 0]
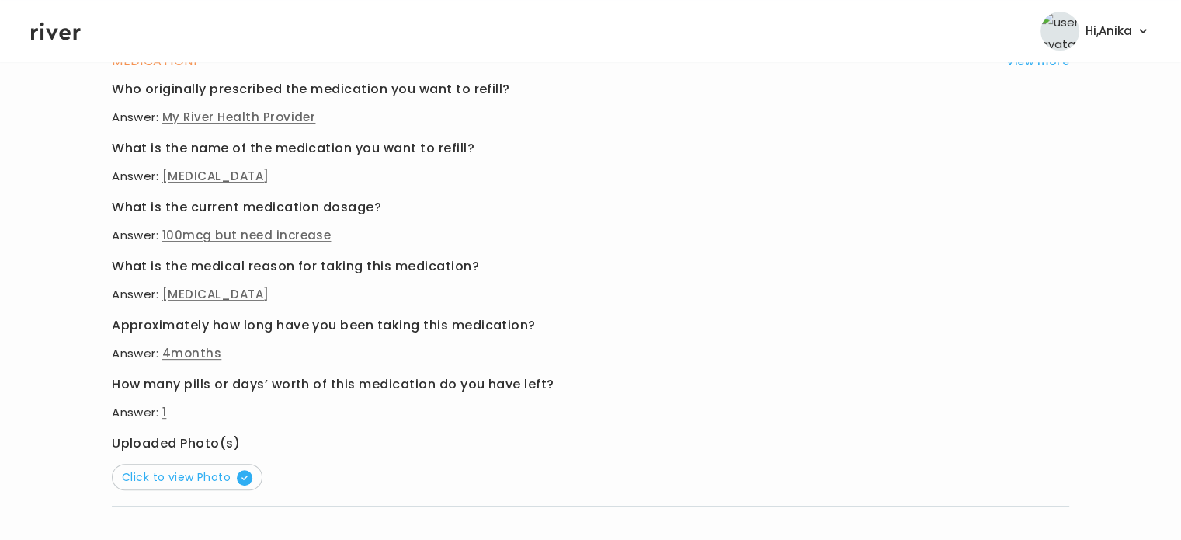
click at [231, 488] on div "MEDICATION I View more Who originally prescribed the medication you want to ref…" at bounding box center [591, 278] width 958 height 456
click at [210, 475] on span "Click to view Photo" at bounding box center [187, 477] width 130 height 16
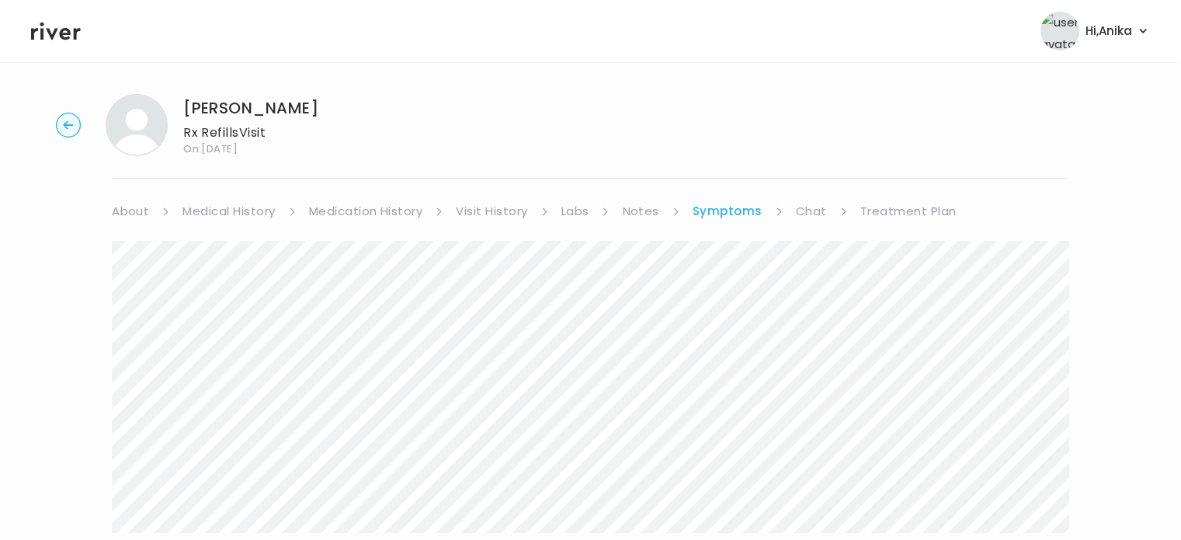
scroll to position [0, 0]
click at [878, 217] on link "Treatment Plan" at bounding box center [908, 217] width 96 height 22
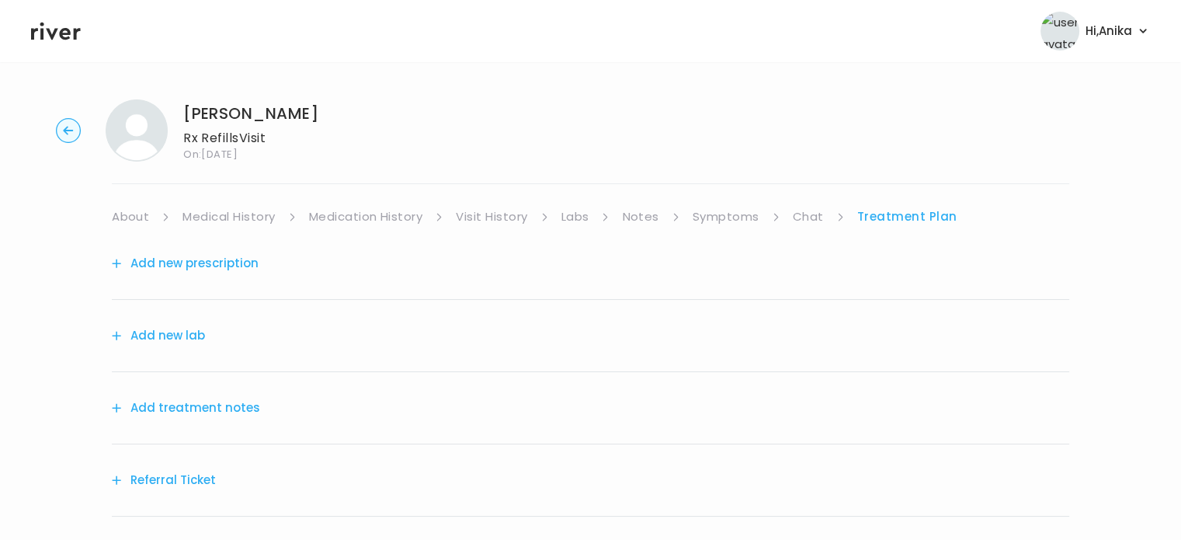
click at [60, 123] on circle "button" at bounding box center [69, 131] width 24 height 24
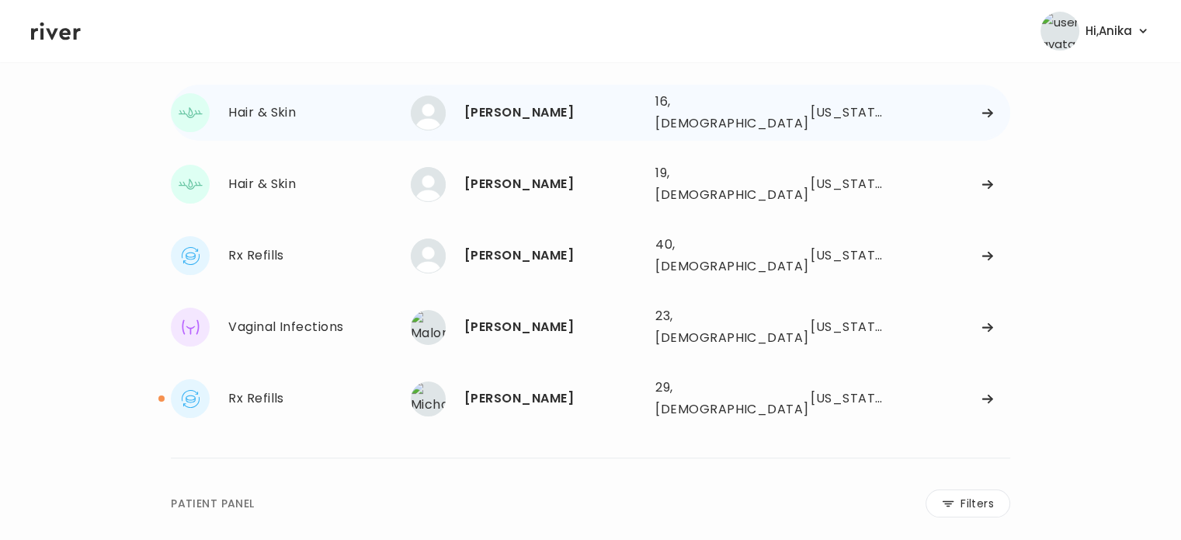
scroll to position [217, 0]
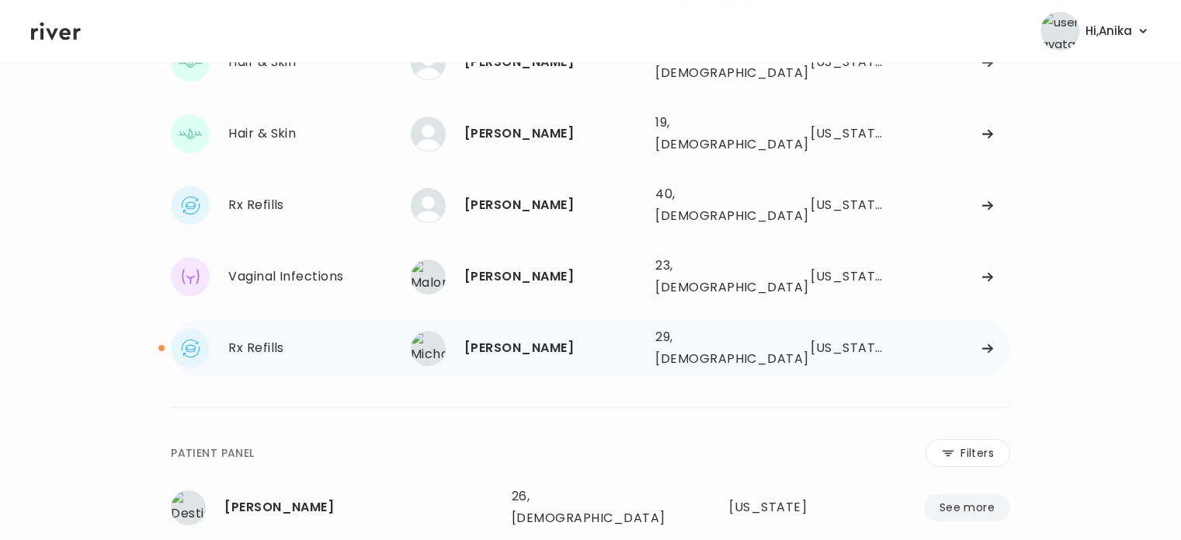
click at [497, 337] on div "Michaela Frana" at bounding box center [553, 348] width 179 height 22
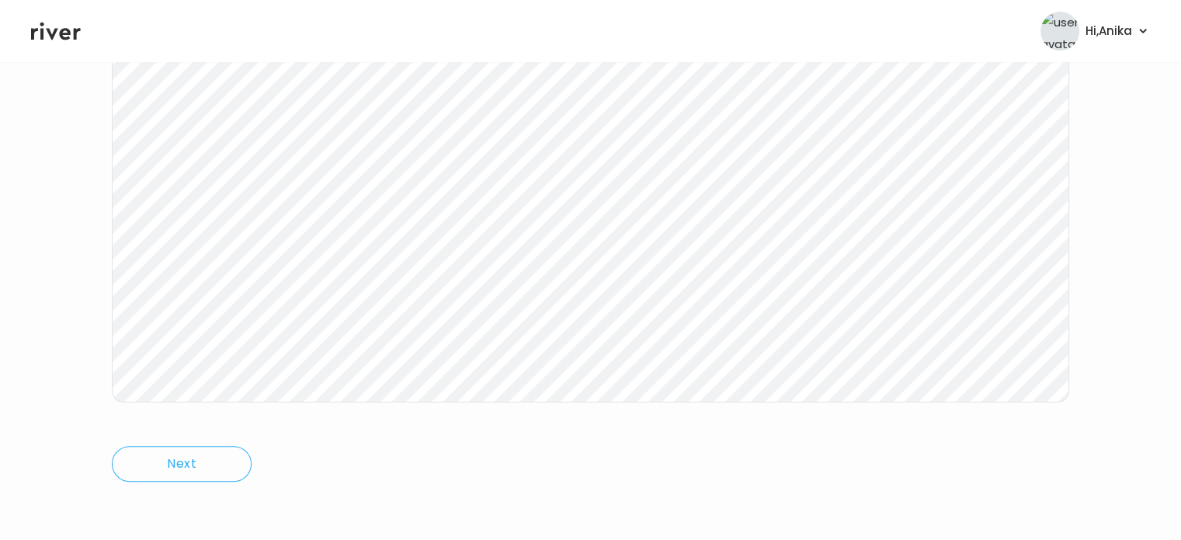
scroll to position [220, 0]
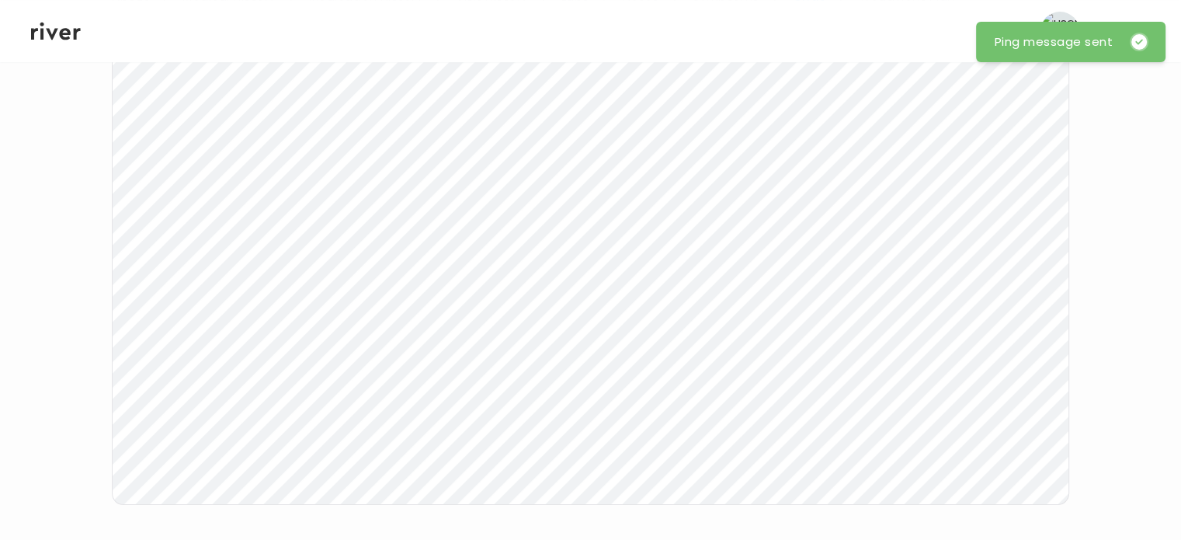
click at [74, 202] on div "Michaela Frana Rx Refills Visit On: 01 Oct 2025 About Medical History Medicatio…" at bounding box center [590, 242] width 1181 height 751
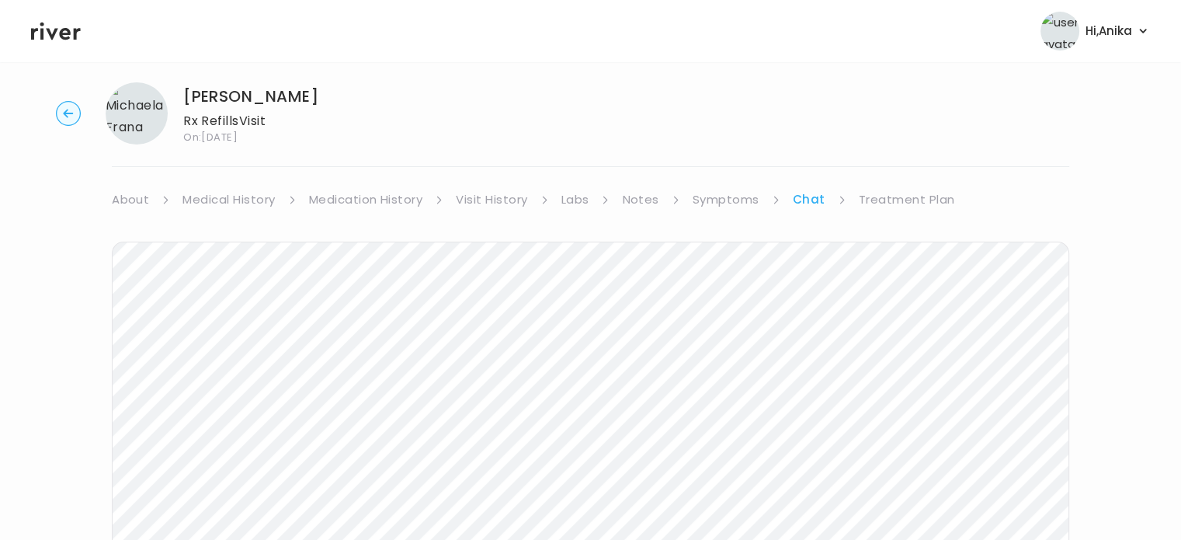
scroll to position [0, 0]
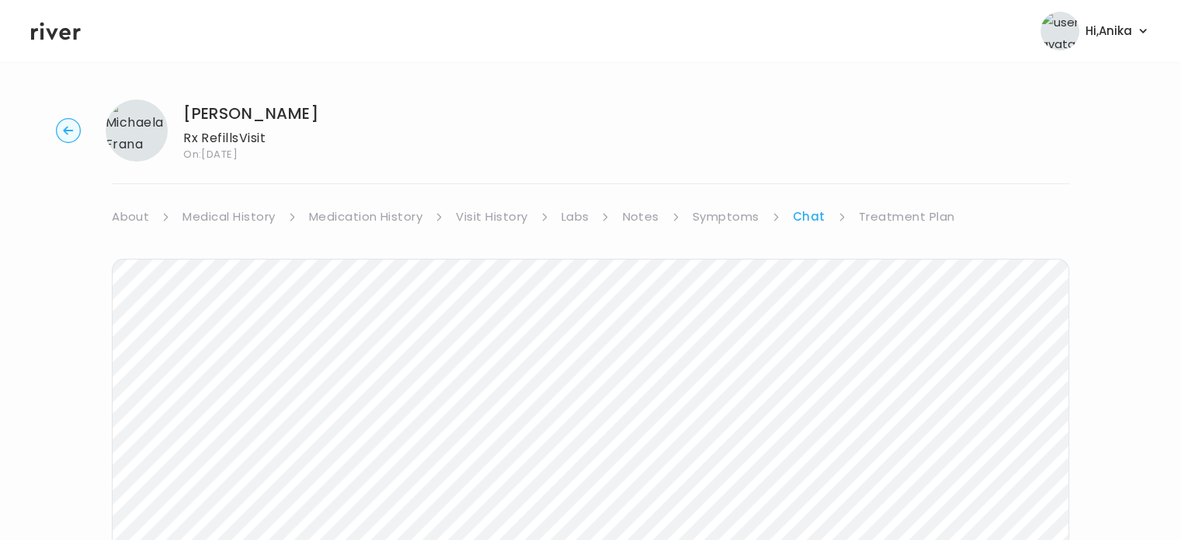
click at [906, 204] on div "Michaela Frana Rx Refills Visit On: 01 Oct 2025 About Medical History Medicatio…" at bounding box center [590, 462] width 1181 height 751
click at [895, 220] on link "Treatment Plan" at bounding box center [907, 217] width 96 height 22
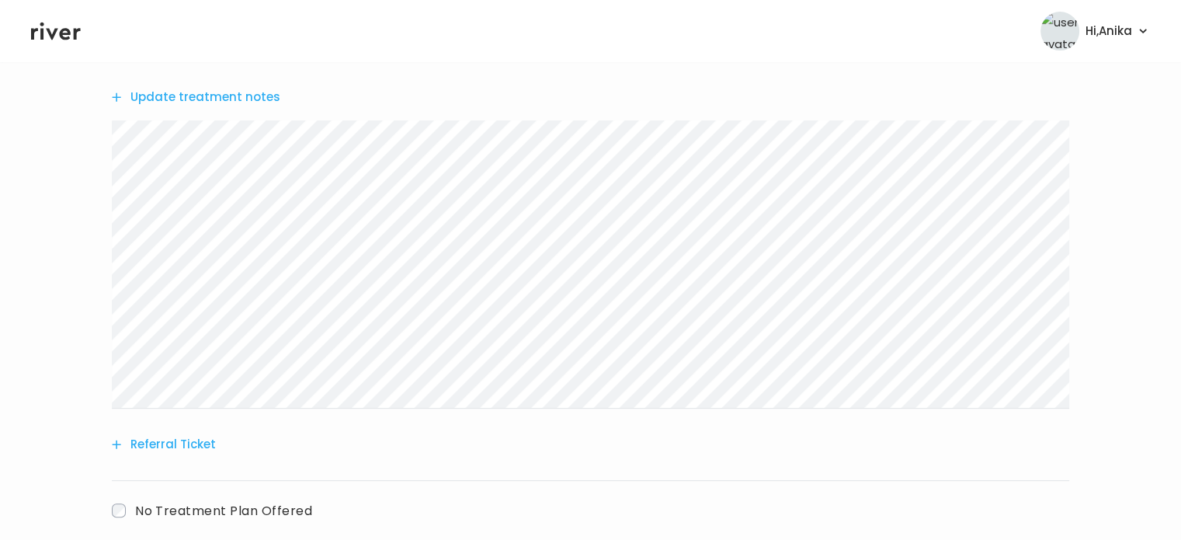
scroll to position [486, 0]
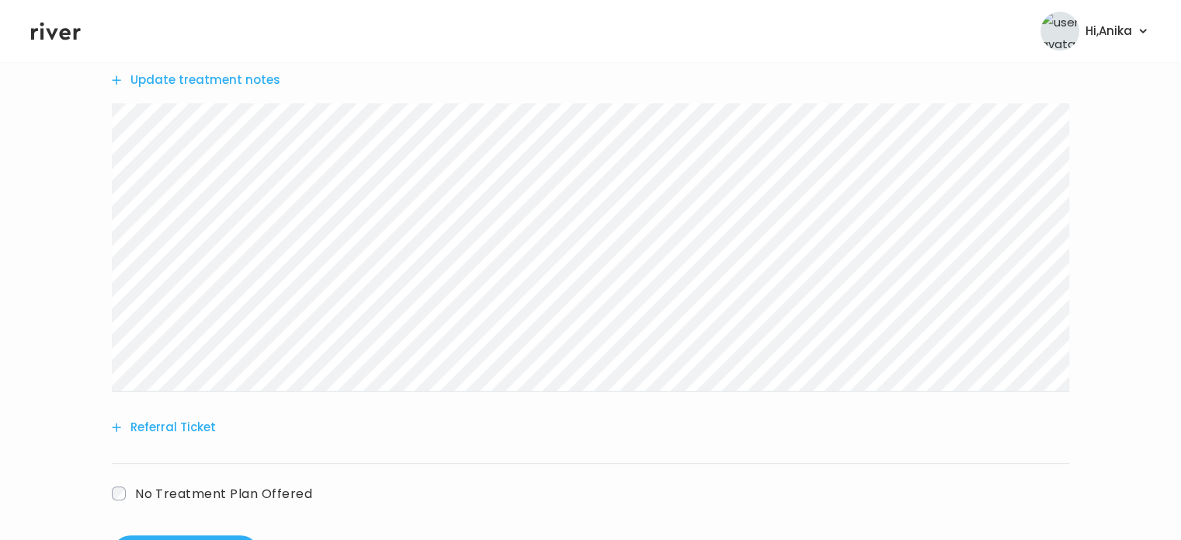
click at [199, 85] on button "Update treatment notes" at bounding box center [196, 80] width 169 height 22
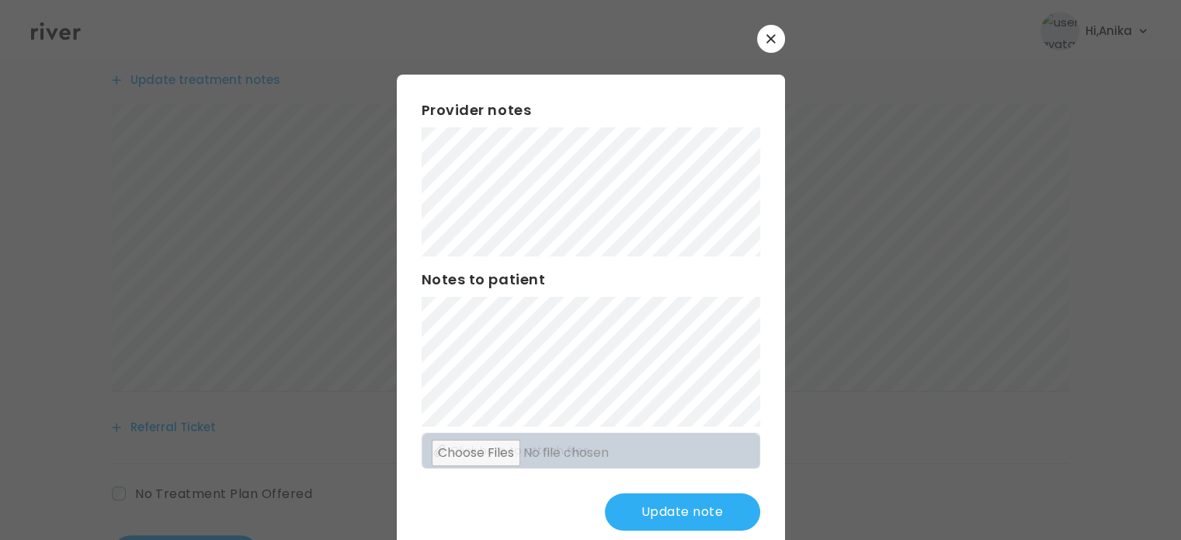
click at [633, 505] on button "Update note" at bounding box center [682, 511] width 155 height 37
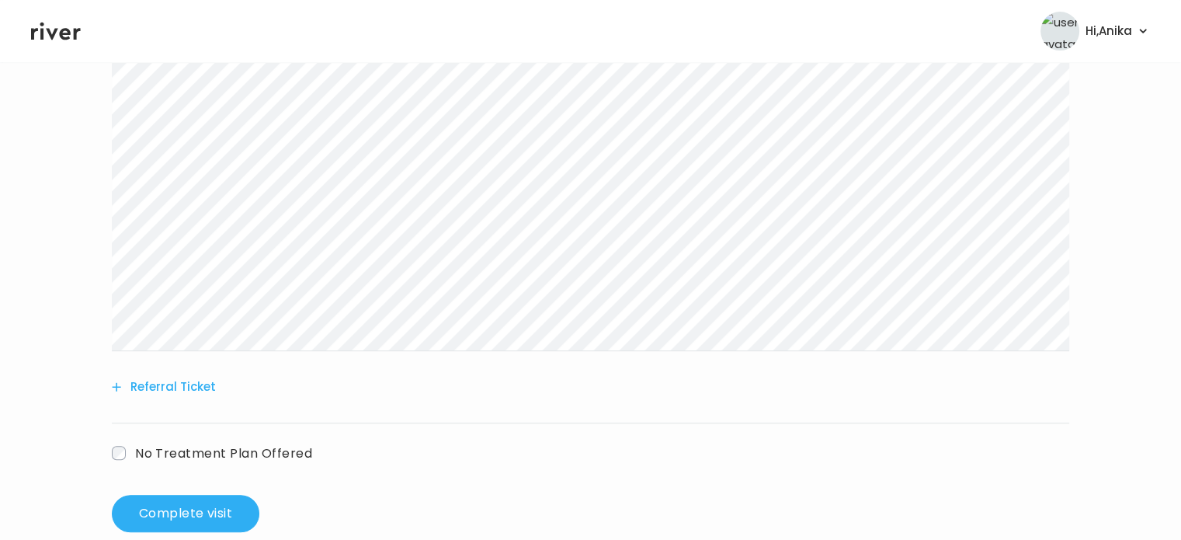
scroll to position [556, 0]
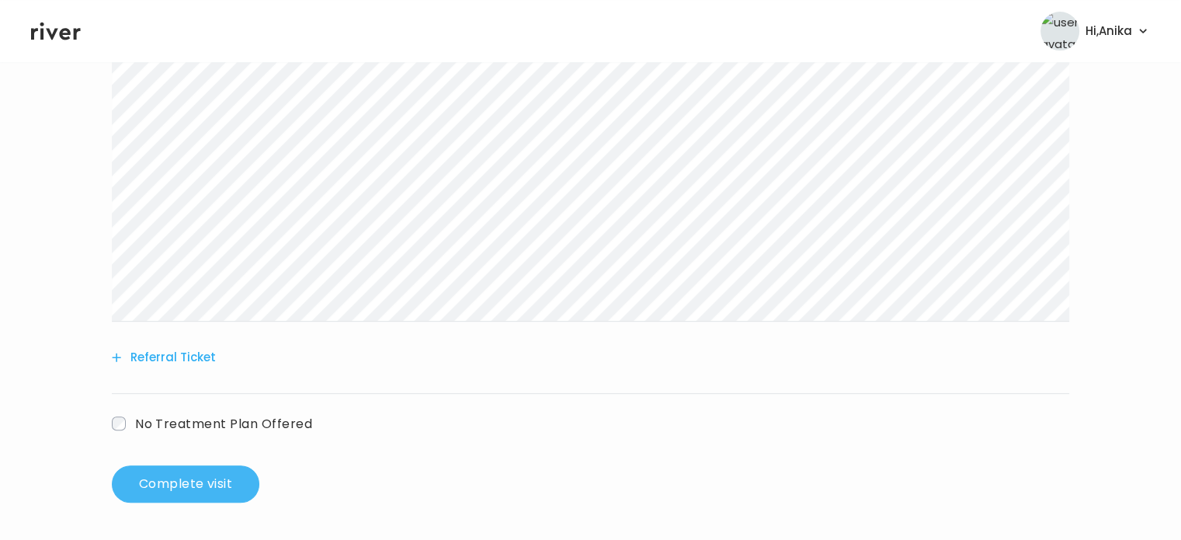
click at [186, 488] on button "Complete visit" at bounding box center [186, 483] width 148 height 37
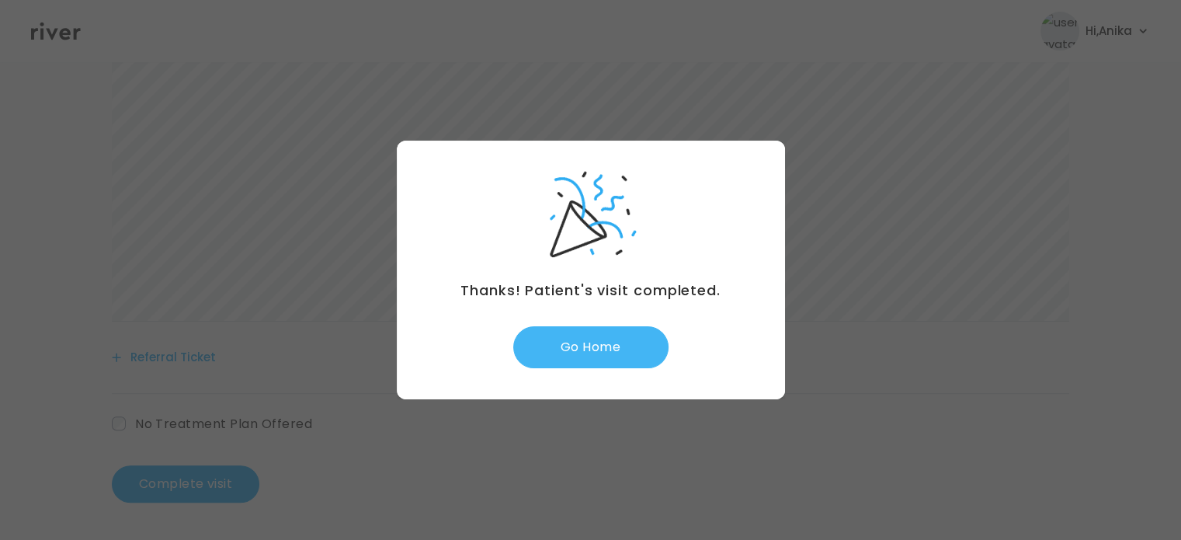
click at [596, 347] on button "Go Home" at bounding box center [590, 347] width 155 height 42
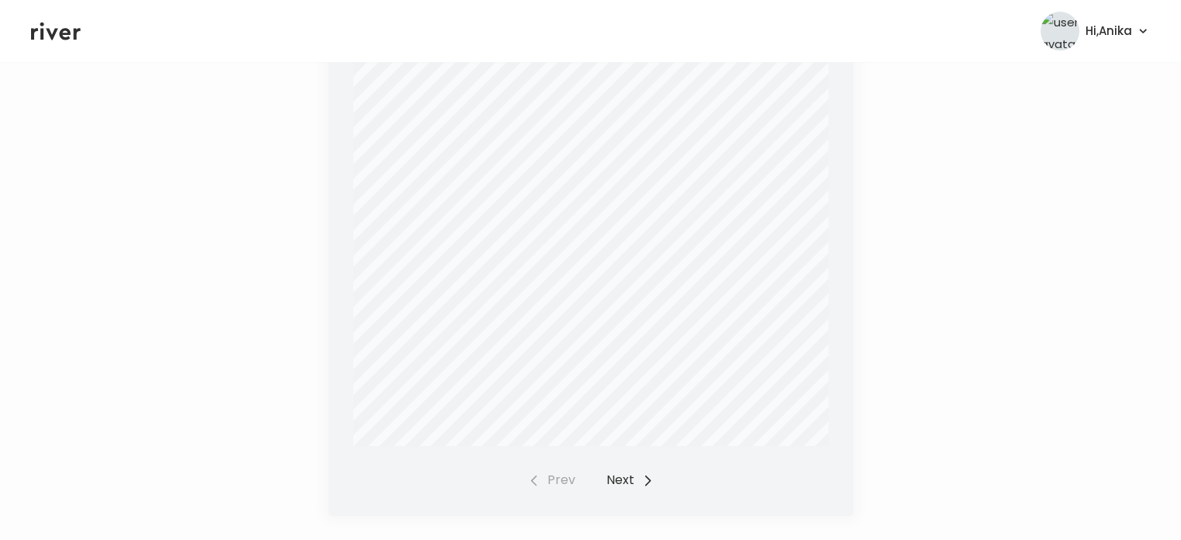
scroll to position [633, 0]
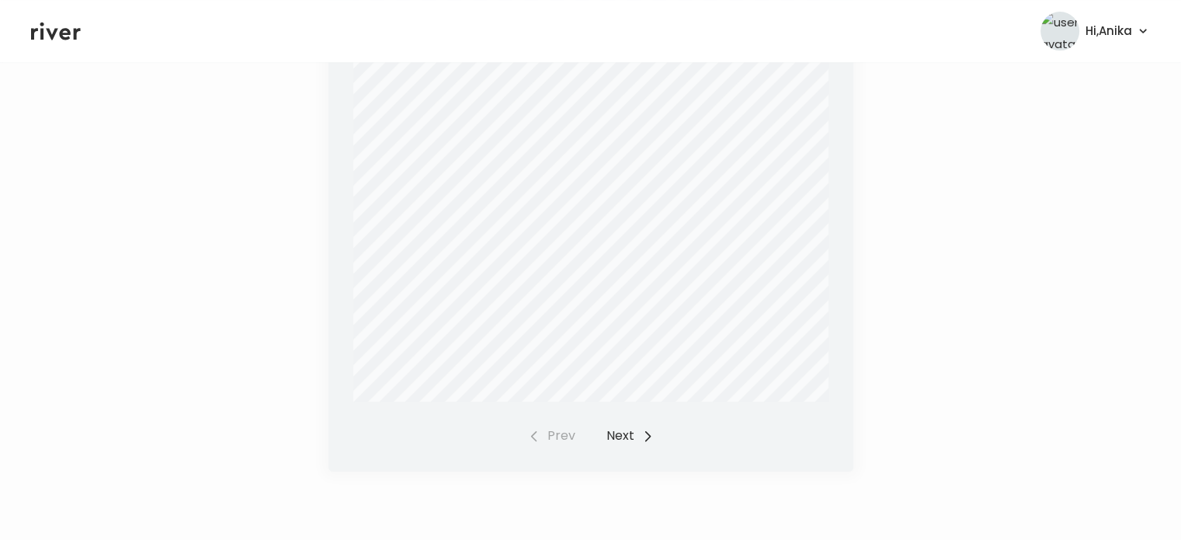
click at [626, 423] on div "Report Status: Final RODRIGUEZ, LAUREN Patient Information Specimen Information…" at bounding box center [591, 117] width 525 height 710
click at [624, 433] on button "Next" at bounding box center [630, 436] width 47 height 22
click at [612, 445] on button "Next" at bounding box center [630, 442] width 47 height 22
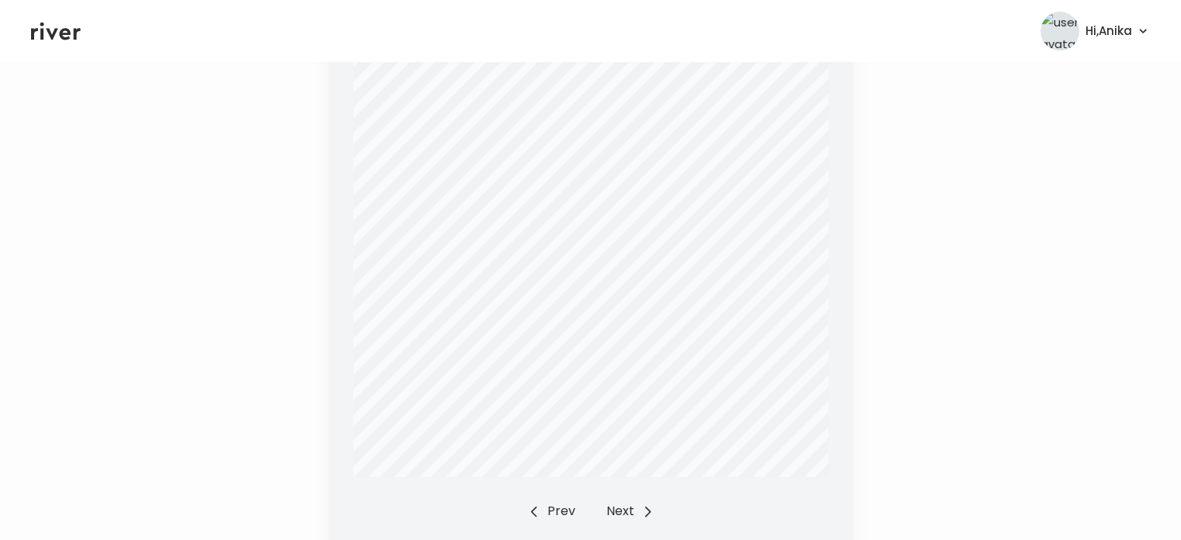
scroll to position [633, 0]
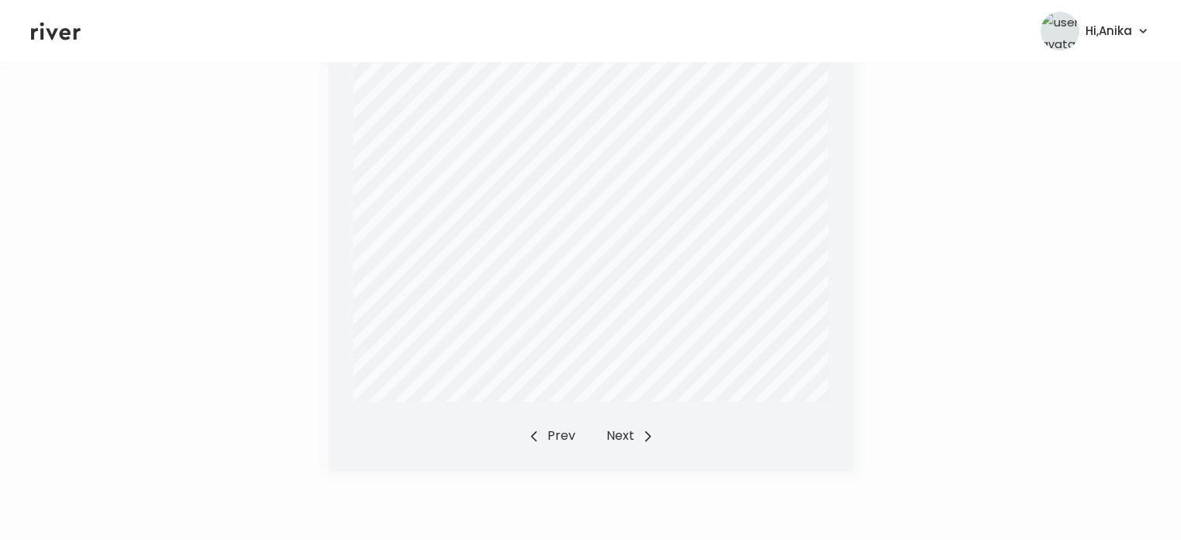
click at [556, 440] on button "Prev" at bounding box center [551, 436] width 47 height 22
click at [565, 448] on div "Report Status: Final RODRIGUEZ, LAUREN Patient Information Specimen Information…" at bounding box center [591, 117] width 525 height 710
click at [560, 434] on button "Prev" at bounding box center [551, 436] width 47 height 22
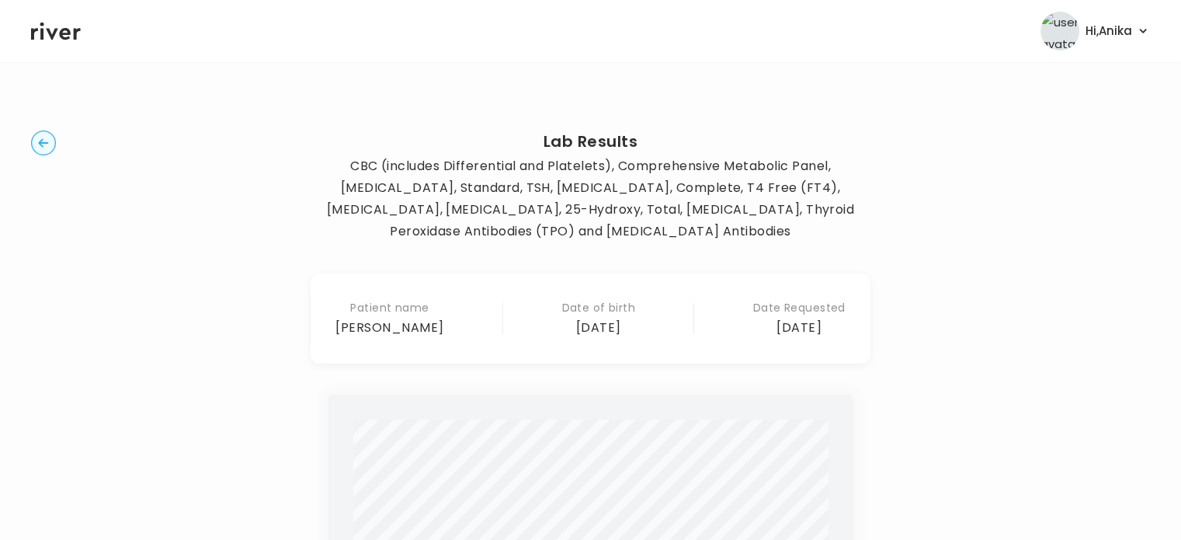
scroll to position [0, 0]
click at [43, 137] on circle "button" at bounding box center [44, 143] width 24 height 24
